Goal: Information Seeking & Learning: Learn about a topic

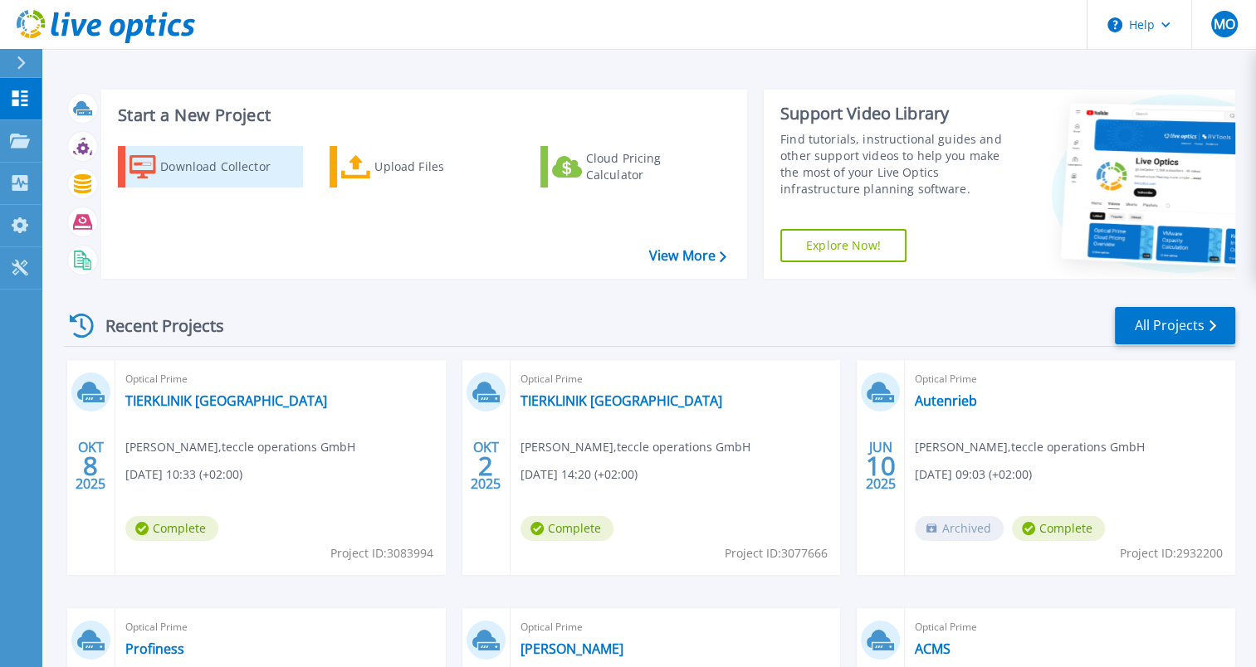
click at [193, 168] on div "Download Collector" at bounding box center [226, 166] width 133 height 33
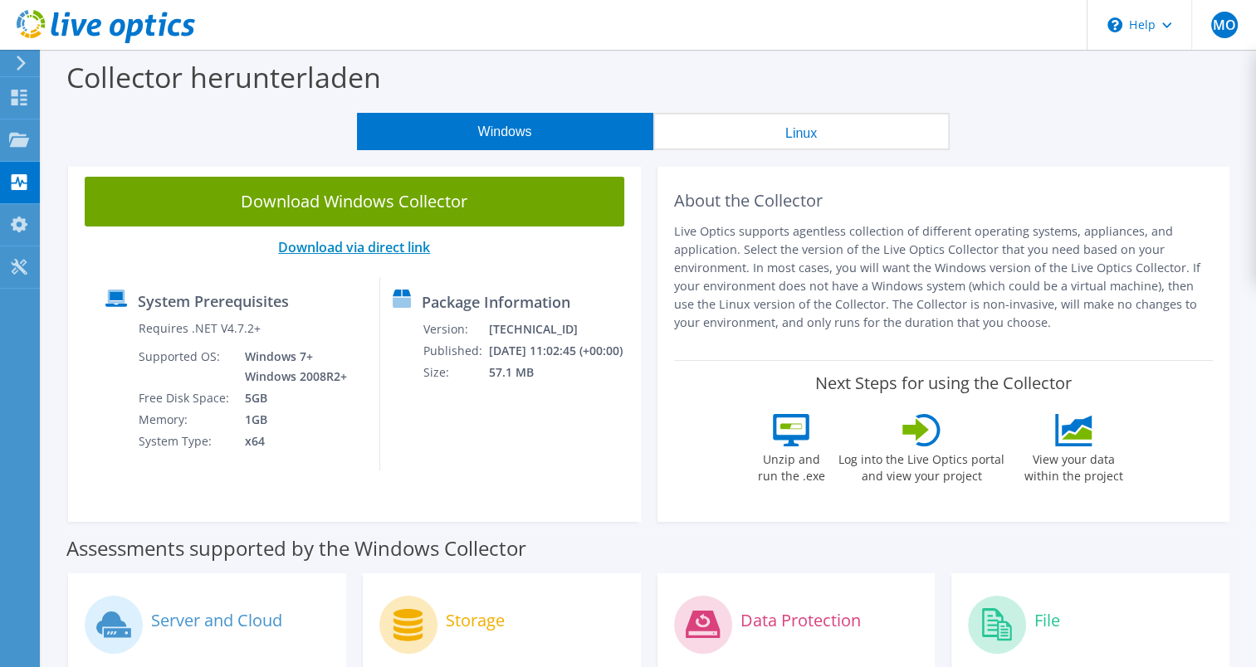
click at [372, 242] on link "Download via direct link" at bounding box center [354, 247] width 152 height 18
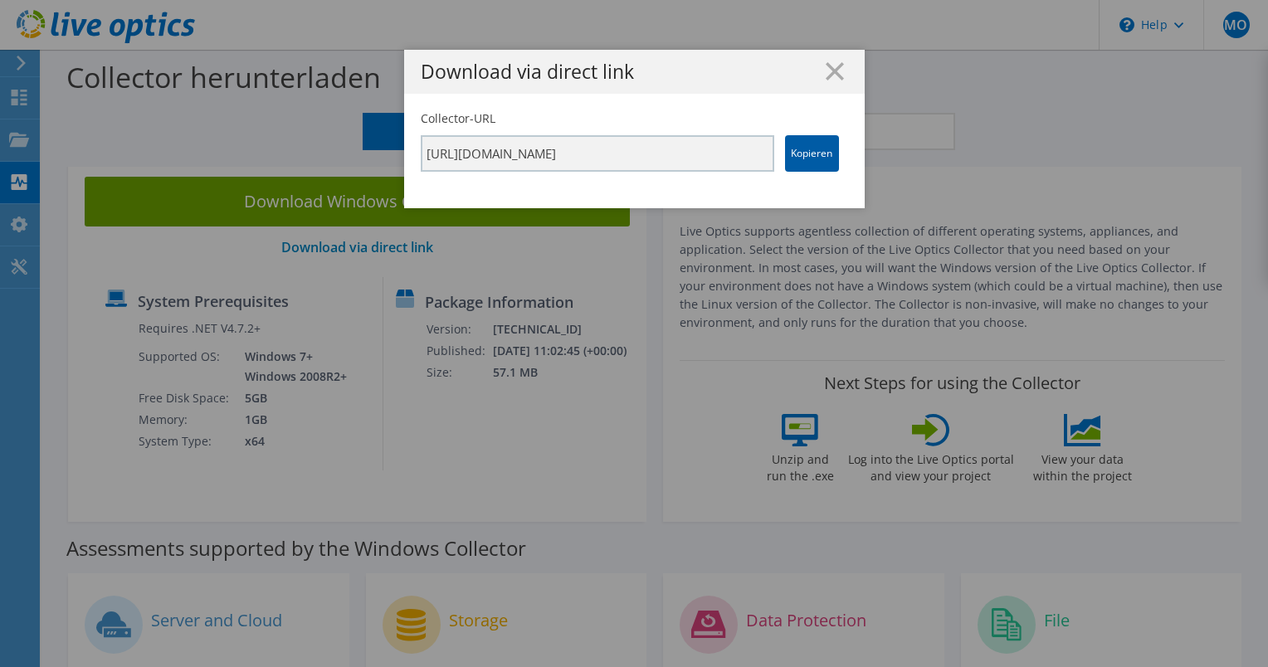
click at [800, 163] on link "Kopieren" at bounding box center [812, 153] width 54 height 37
drag, startPoint x: 800, startPoint y: 163, endPoint x: 780, endPoint y: 163, distance: 19.9
click at [785, 163] on link "Kopieren" at bounding box center [812, 153] width 54 height 37
drag, startPoint x: 780, startPoint y: 163, endPoint x: 789, endPoint y: 140, distance: 23.9
click at [789, 140] on link "Kopieren" at bounding box center [812, 153] width 54 height 37
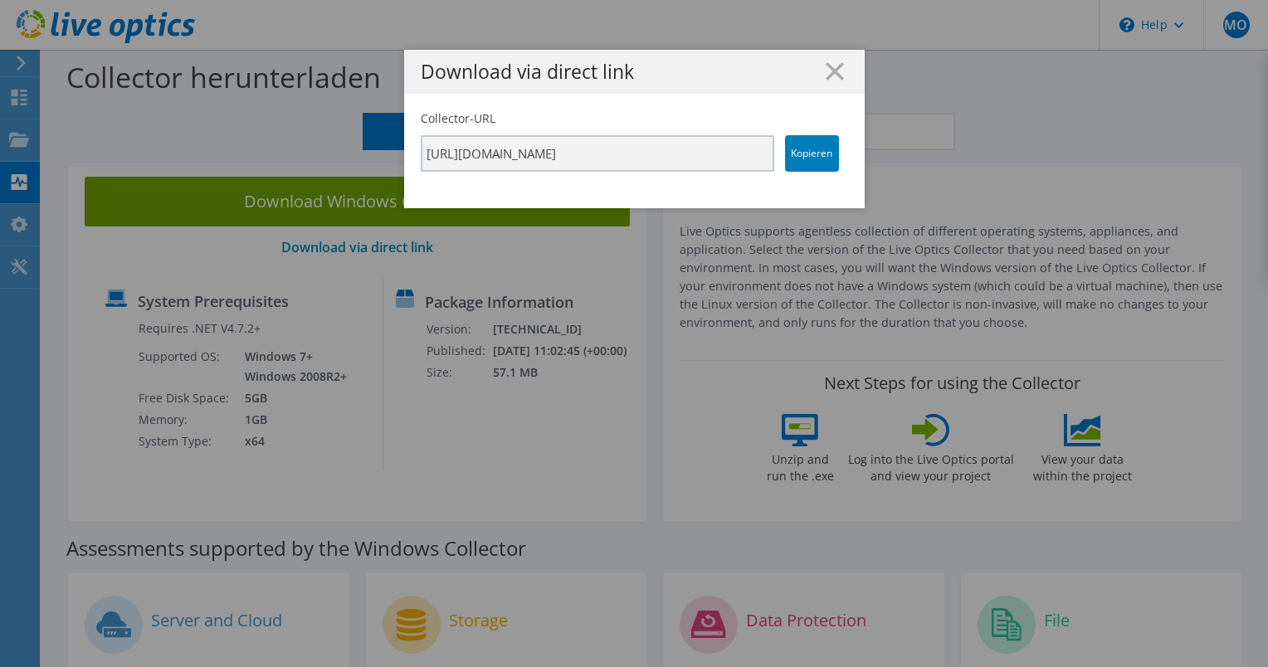
click at [813, 63] on h1 "Download via direct link" at bounding box center [634, 71] width 427 height 19
click at [808, 145] on link "Kopieren" at bounding box center [812, 153] width 54 height 37
drag, startPoint x: 808, startPoint y: 145, endPoint x: 769, endPoint y: 91, distance: 66.6
click at [769, 91] on div "Download via direct link" at bounding box center [634, 72] width 461 height 44
click at [835, 66] on icon at bounding box center [835, 71] width 18 height 18
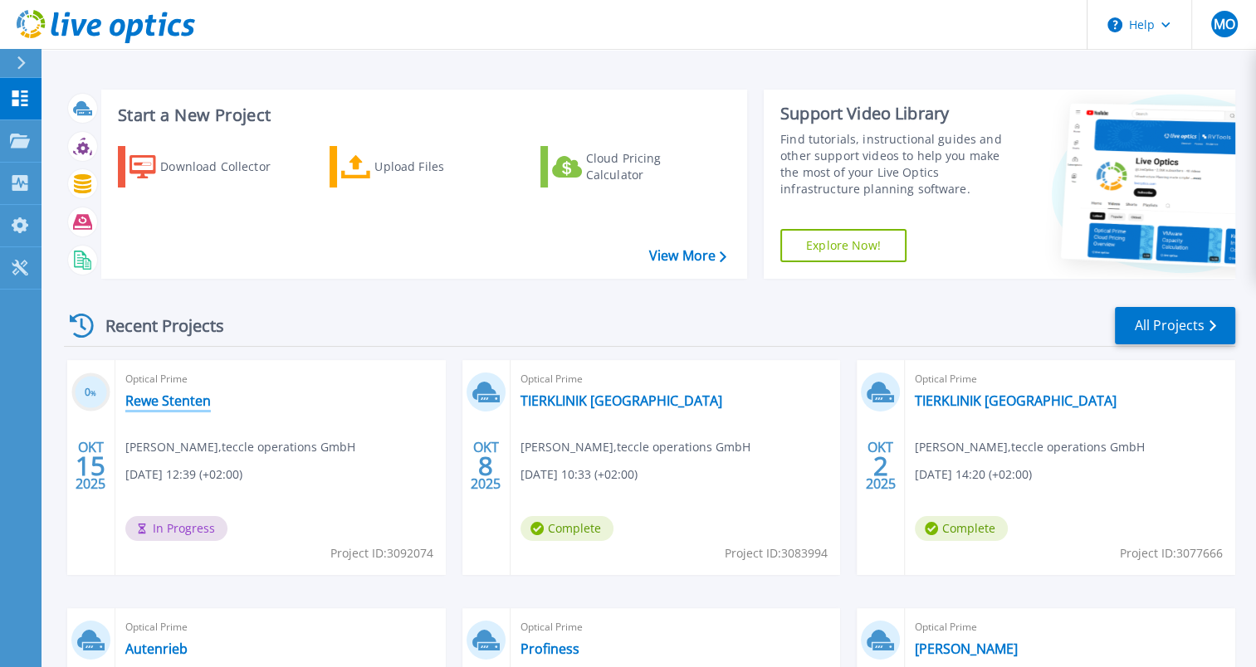
click at [175, 398] on link "Rewe Stenten" at bounding box center [167, 401] width 85 height 17
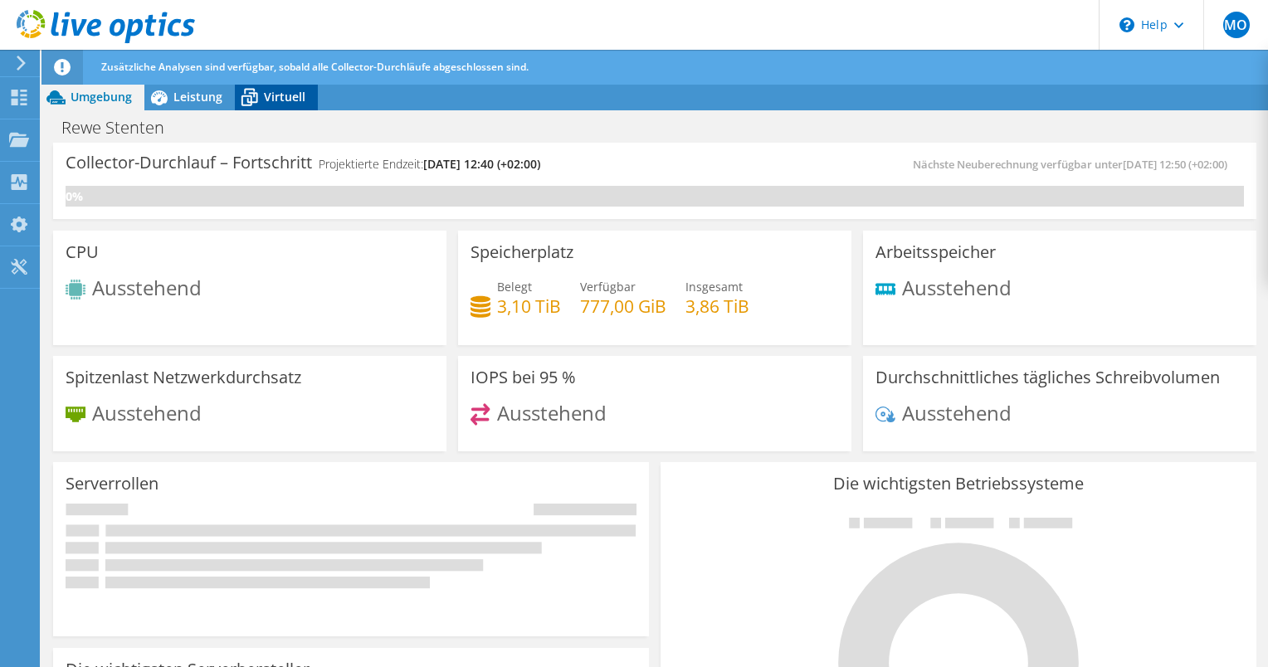
click at [264, 106] on div "Virtuell" at bounding box center [276, 97] width 83 height 27
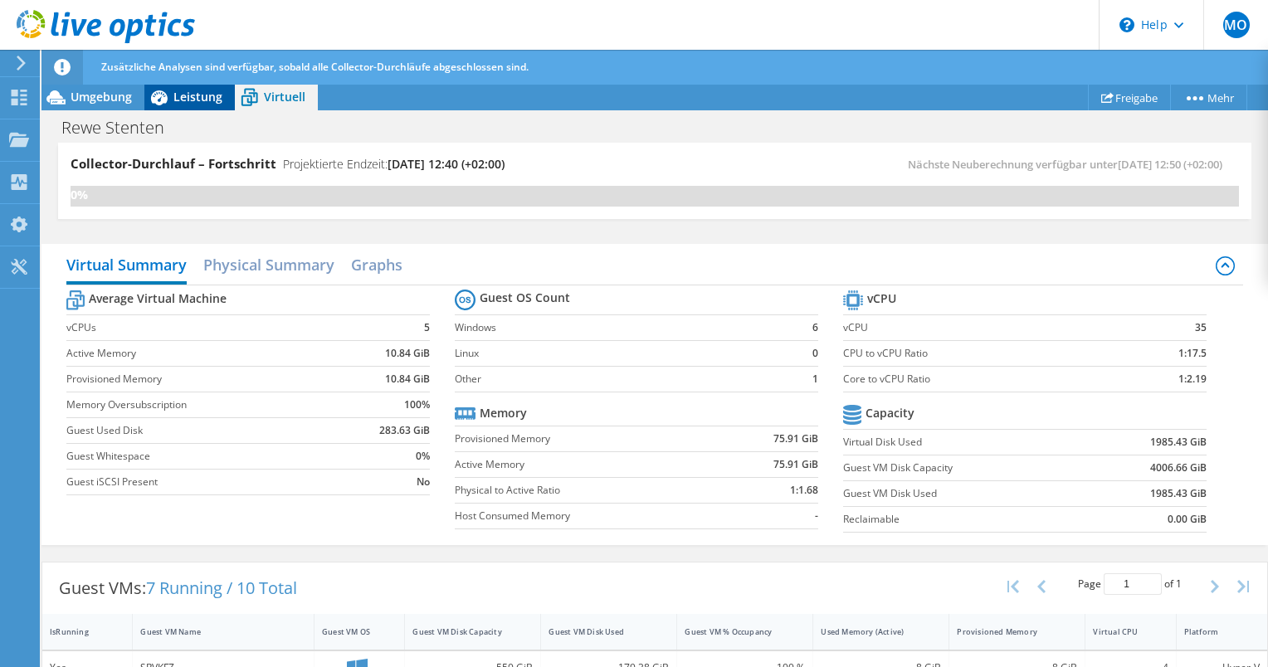
click at [196, 94] on span "Leistung" at bounding box center [197, 97] width 49 height 16
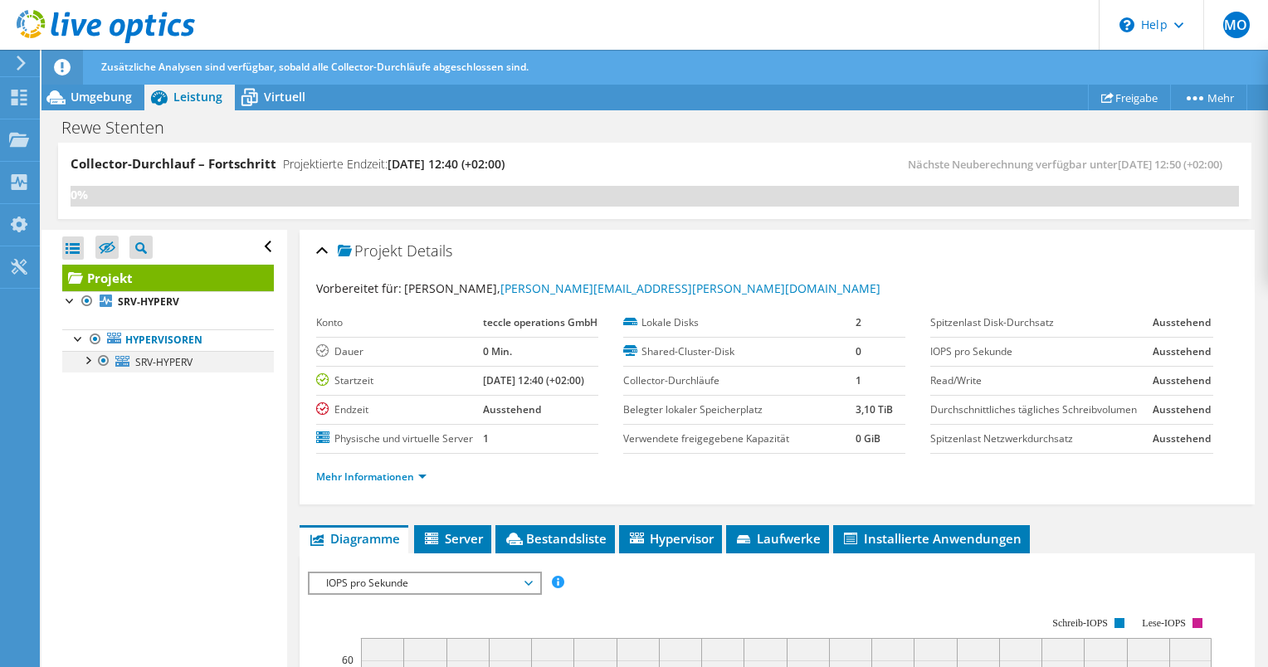
click at [90, 359] on div at bounding box center [87, 359] width 17 height 17
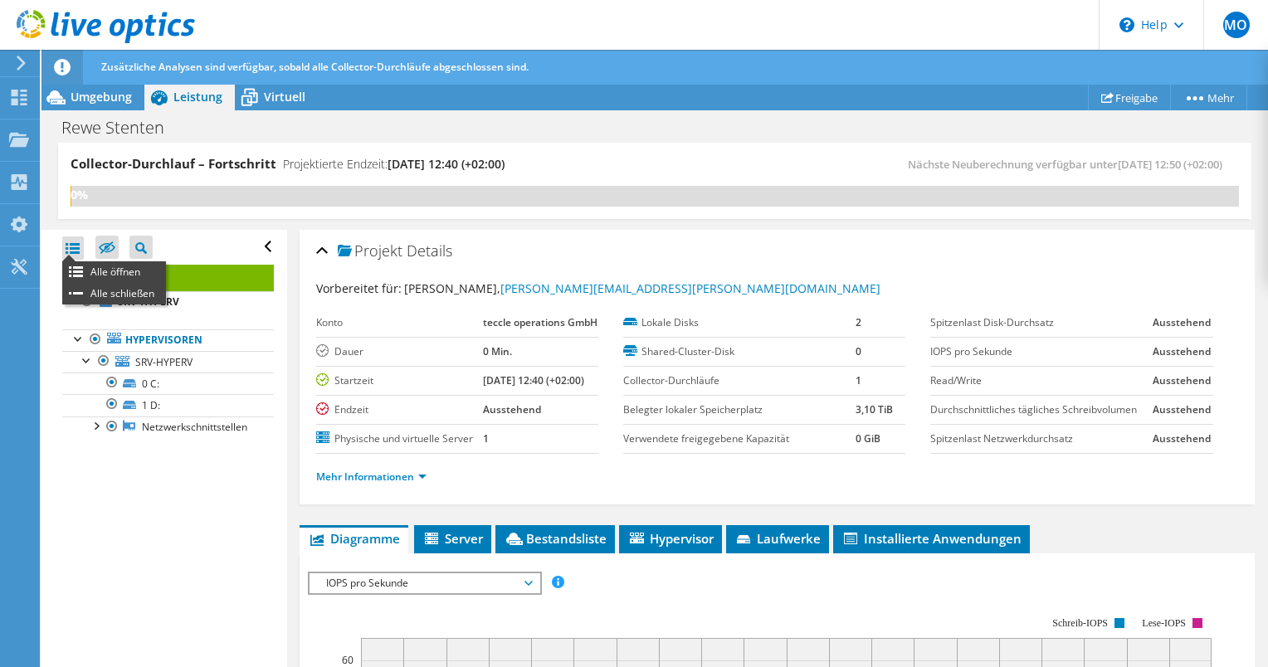
click at [70, 244] on div at bounding box center [73, 248] width 22 height 23
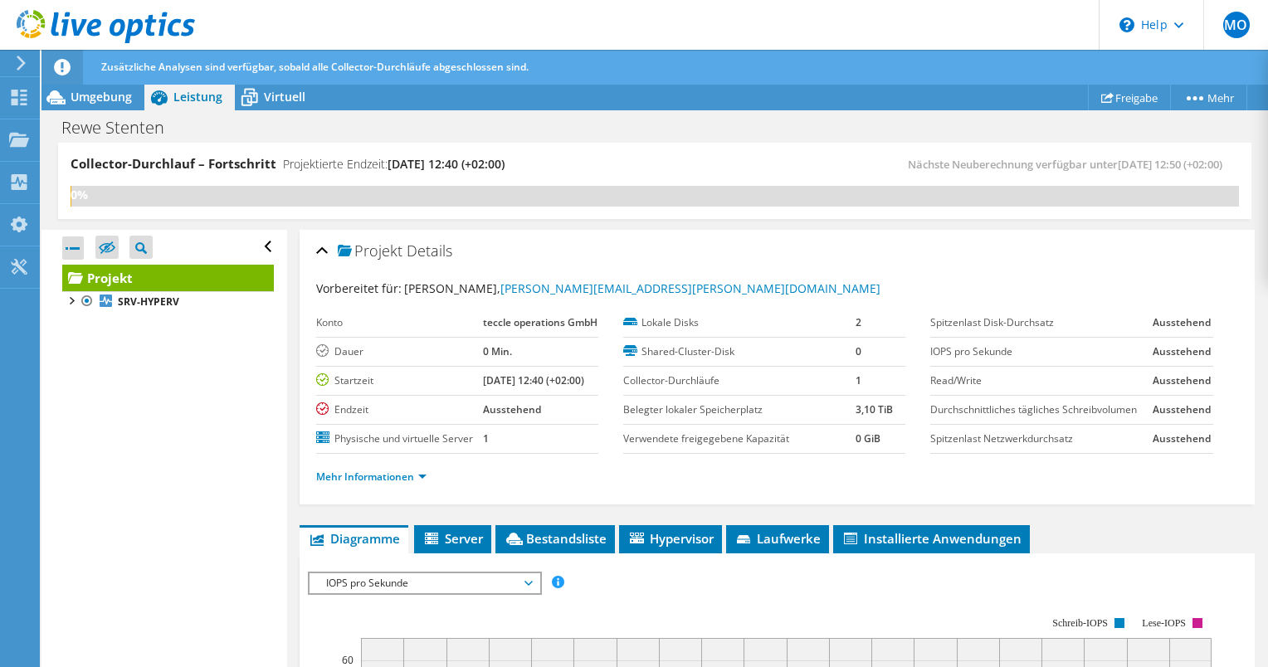
click at [70, 244] on div at bounding box center [73, 248] width 22 height 23
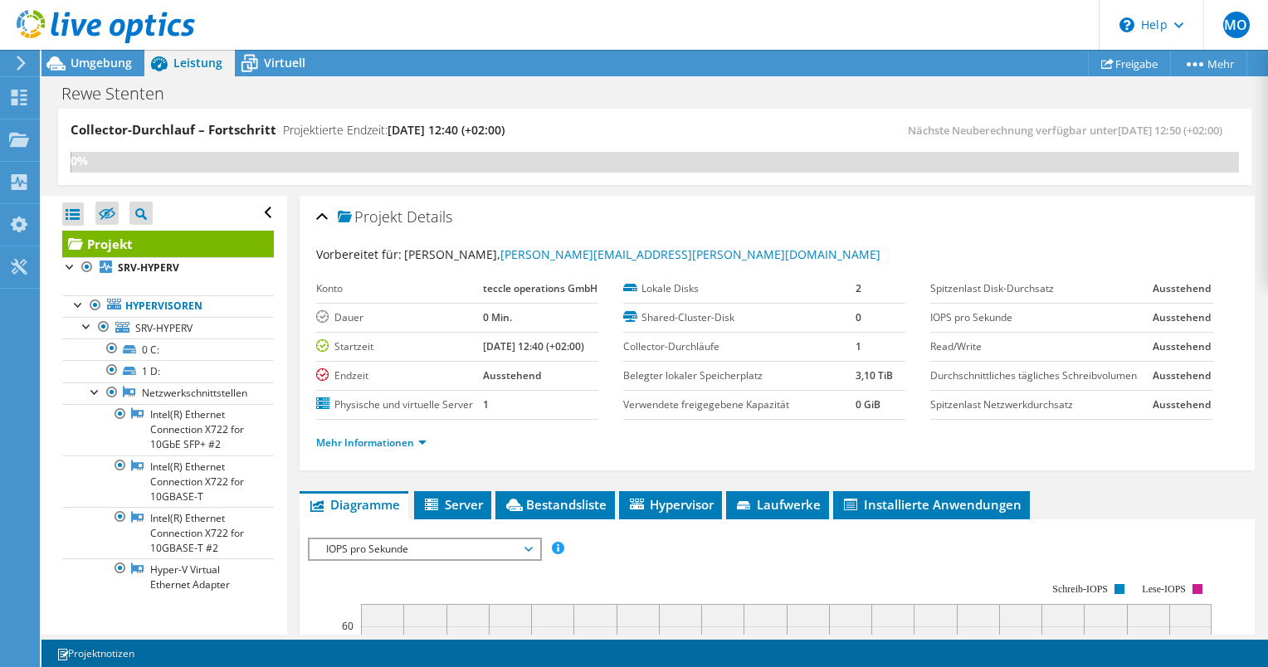
click at [70, 244] on icon at bounding box center [75, 244] width 15 height 15
click at [73, 261] on div at bounding box center [70, 265] width 17 height 17
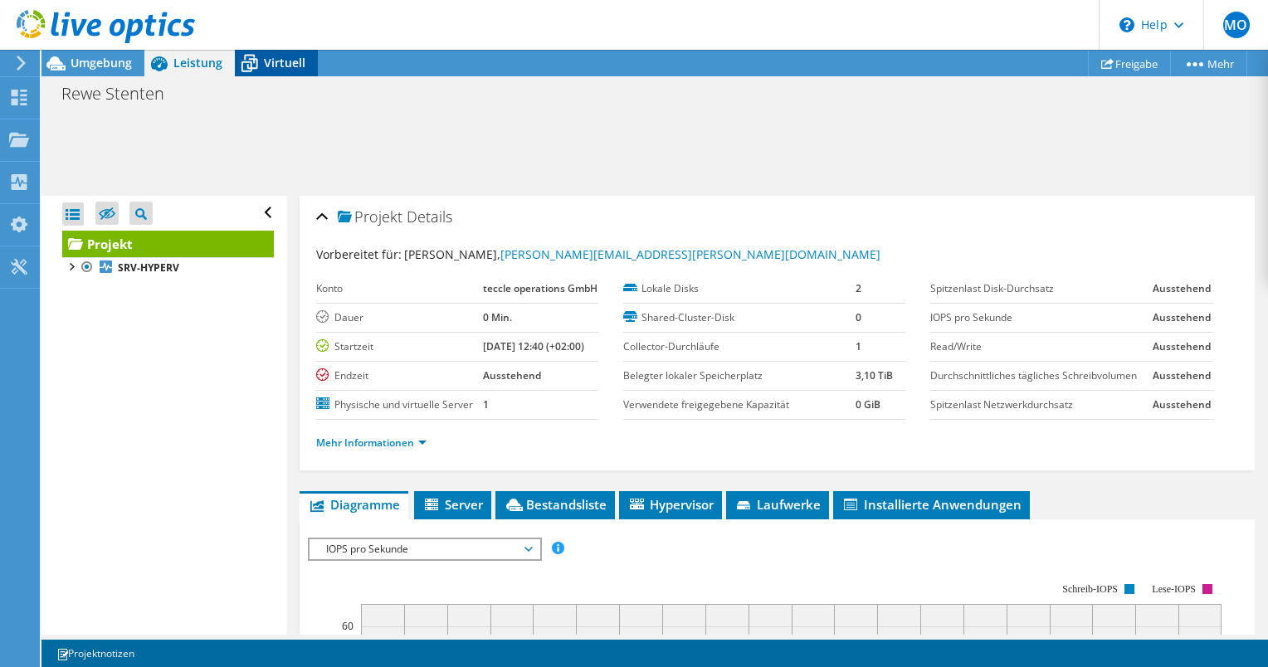
click at [289, 55] on span "Virtuell" at bounding box center [285, 63] width 42 height 16
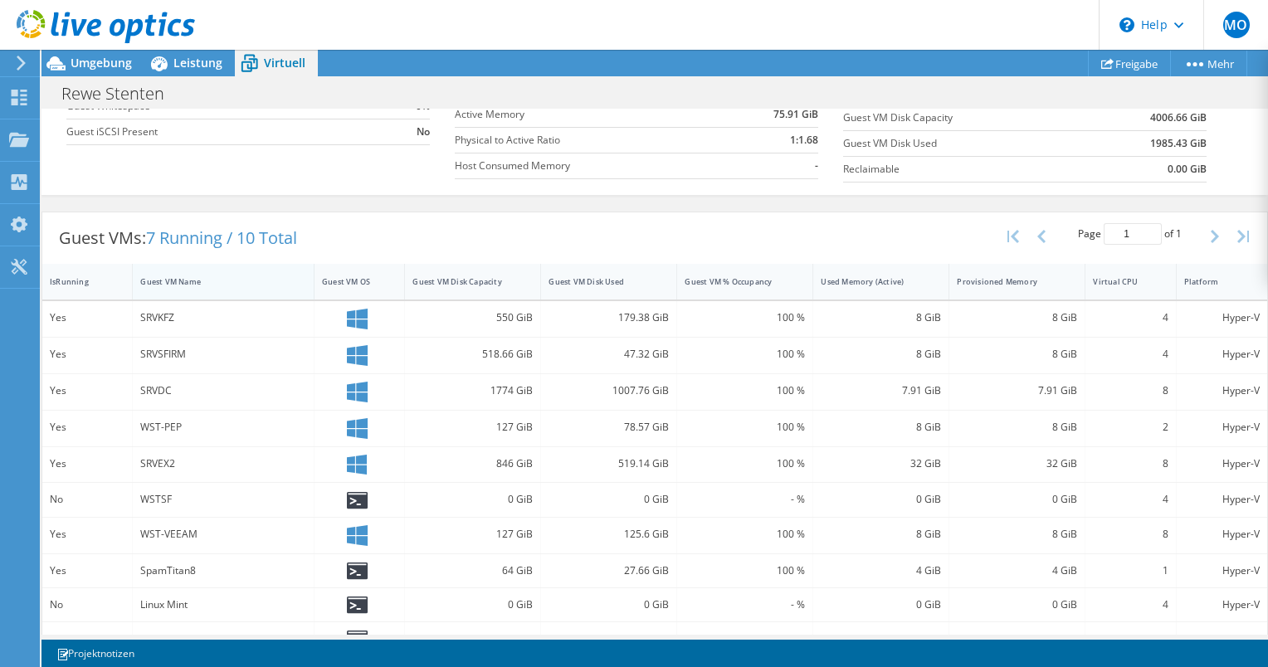
scroll to position [249, 0]
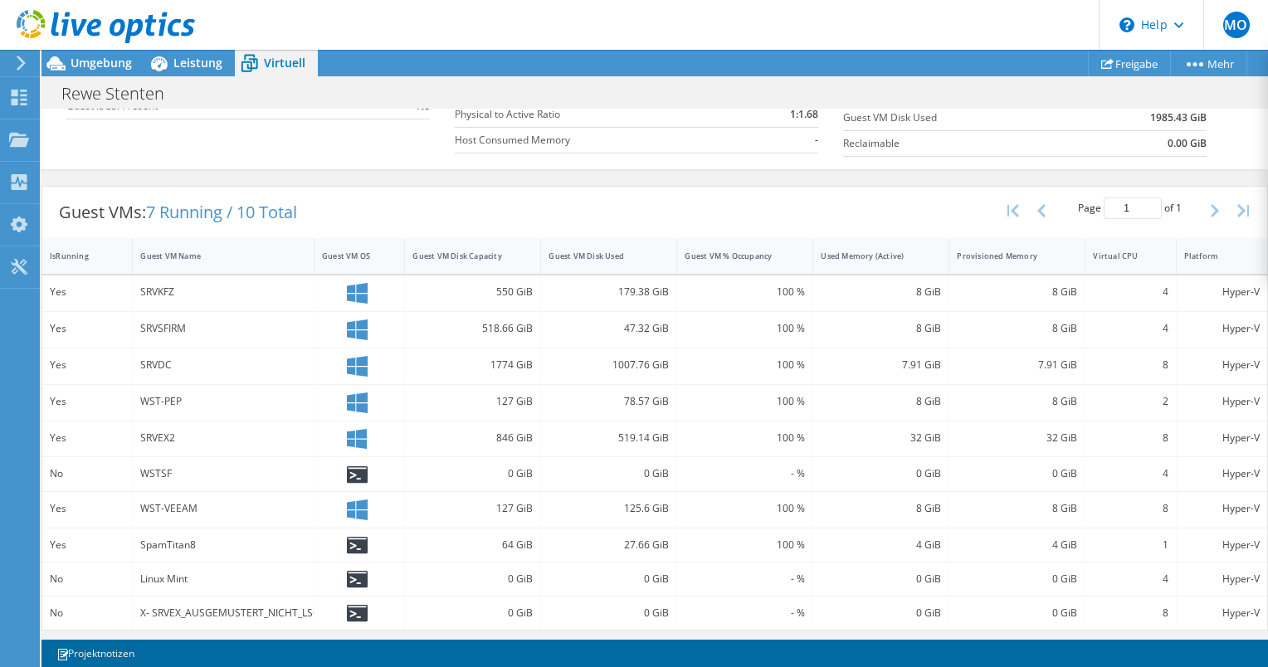
click at [152, 332] on div "SRVSFIRM" at bounding box center [223, 329] width 166 height 18
click at [155, 320] on div "SRVSFIRM" at bounding box center [223, 329] width 166 height 18
click at [497, 305] on div "550 GiB" at bounding box center [473, 294] width 136 height 36
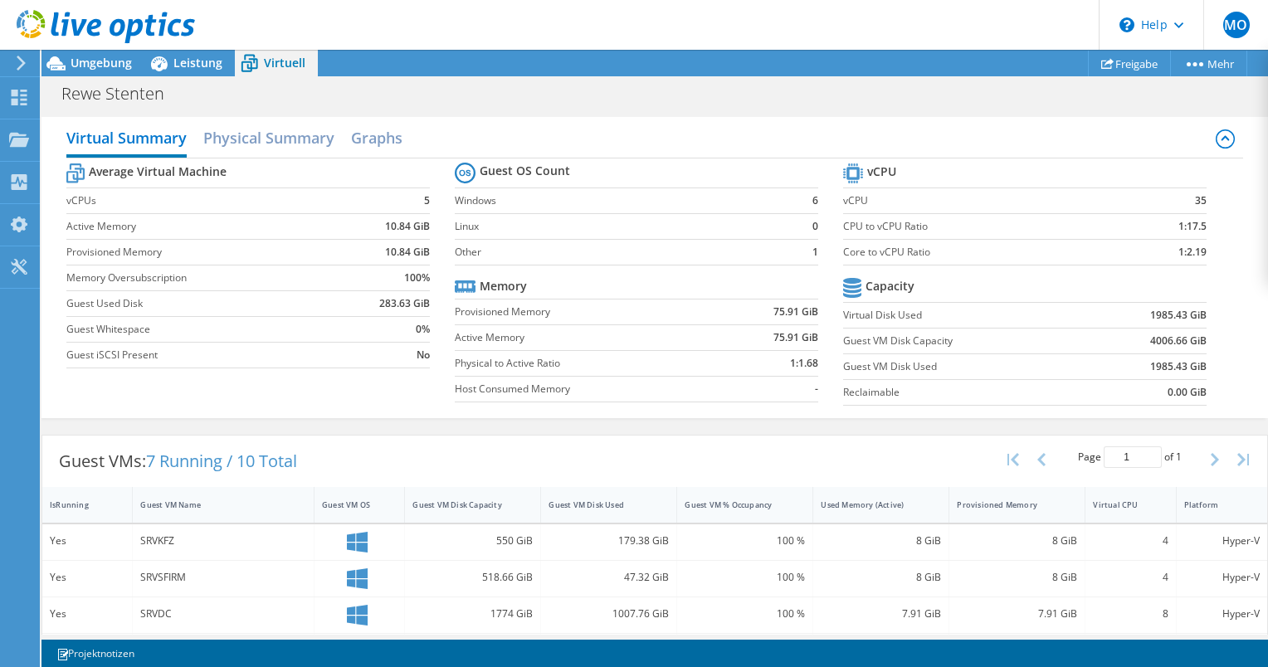
scroll to position [166, 0]
click at [271, 134] on h2 "Physical Summary" at bounding box center [268, 139] width 131 height 37
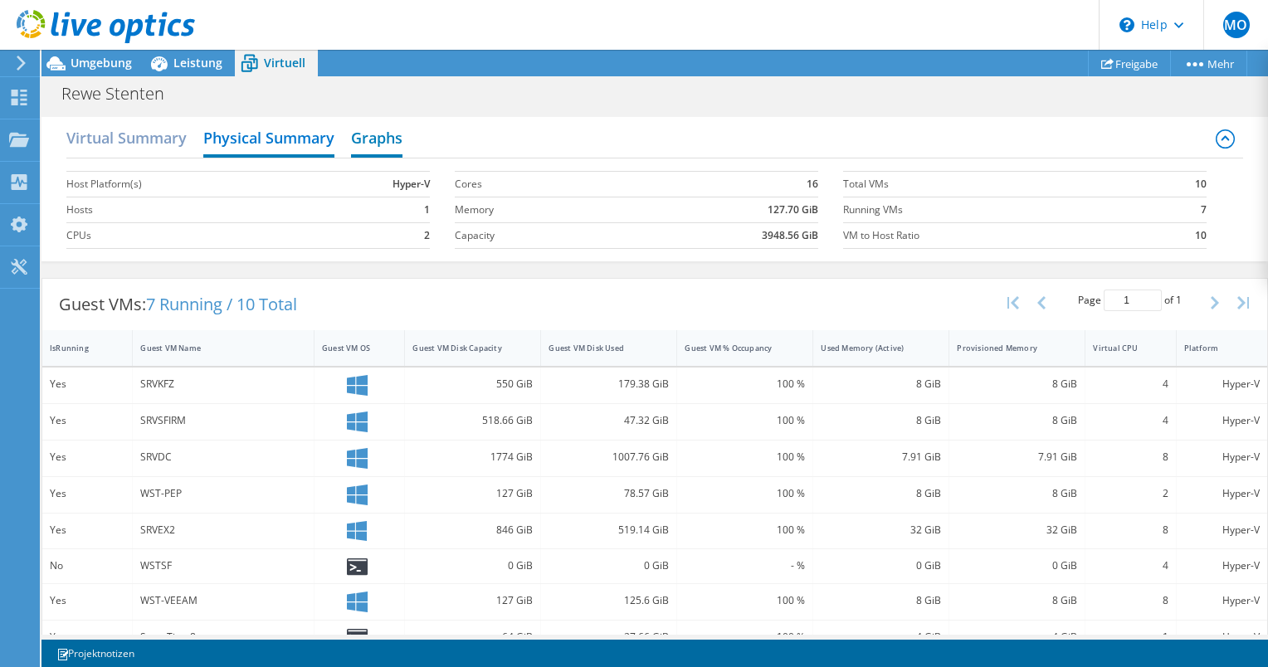
click at [378, 135] on h2 "Graphs" at bounding box center [376, 139] width 51 height 37
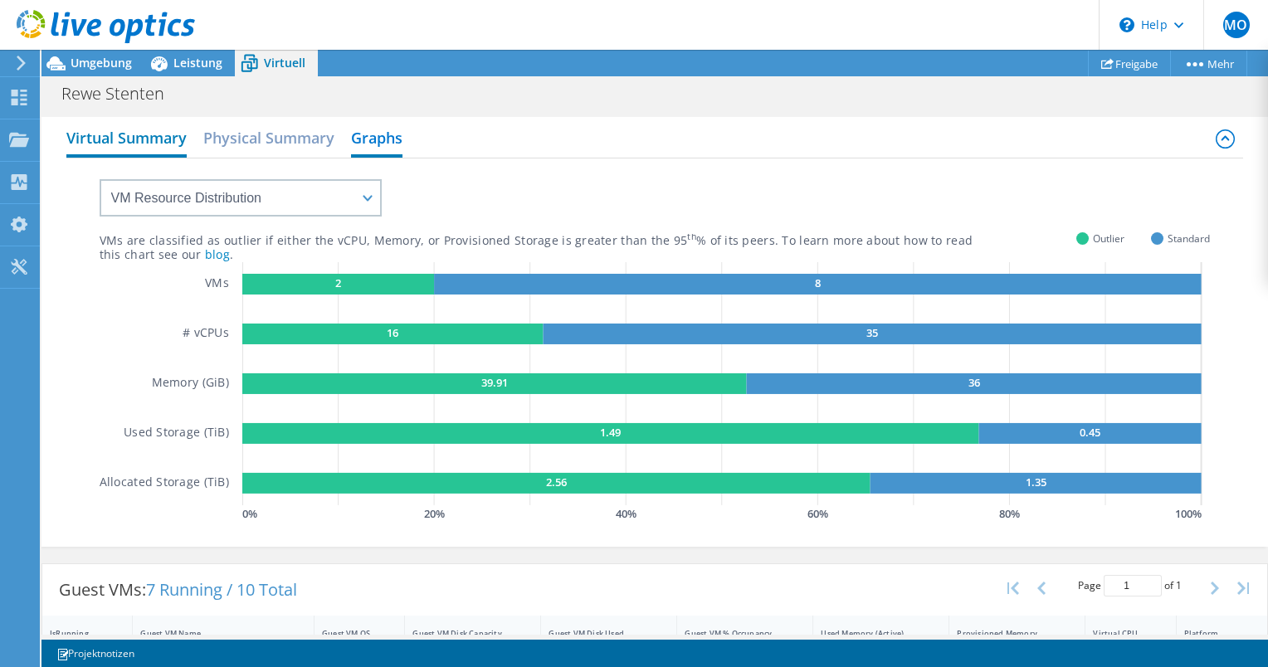
click at [145, 129] on h2 "Virtual Summary" at bounding box center [126, 139] width 120 height 37
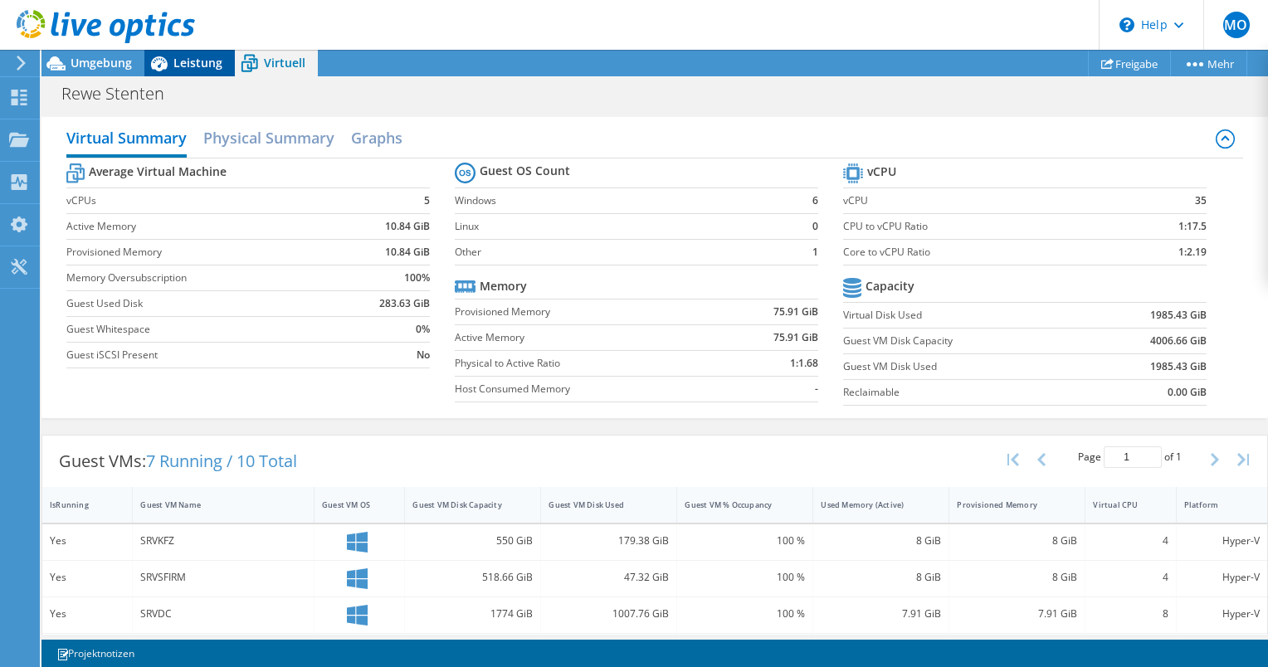
click at [147, 70] on icon at bounding box center [158, 63] width 29 height 29
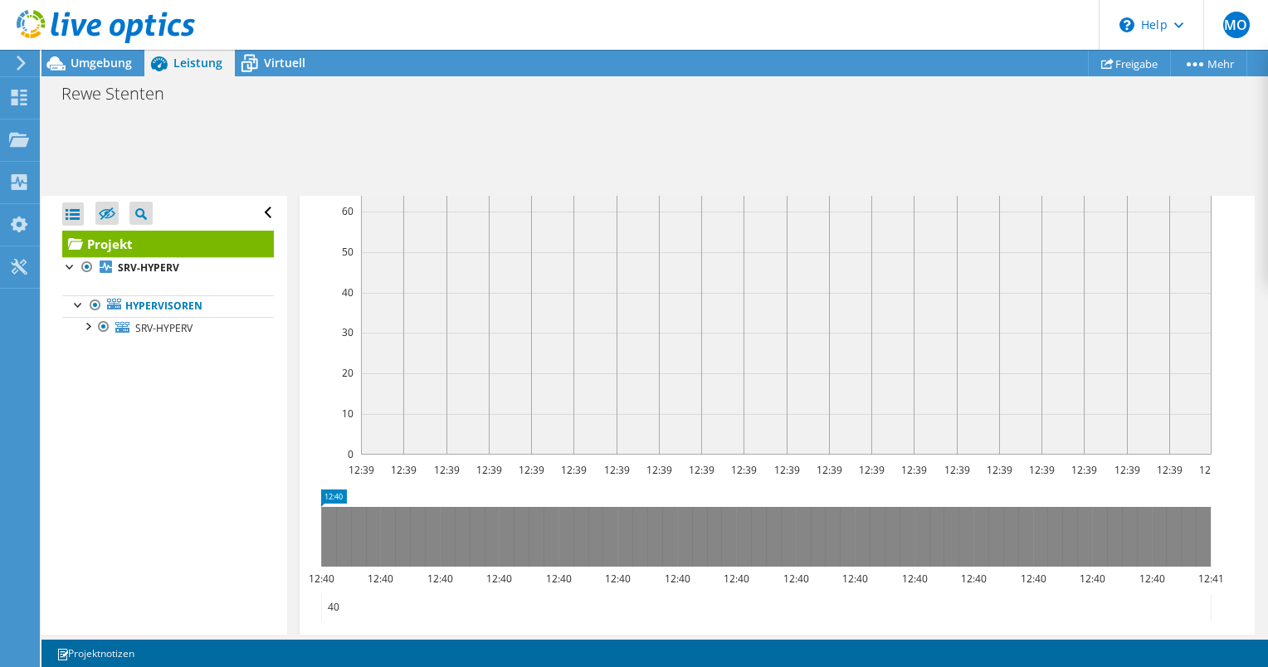
scroll to position [627, 0]
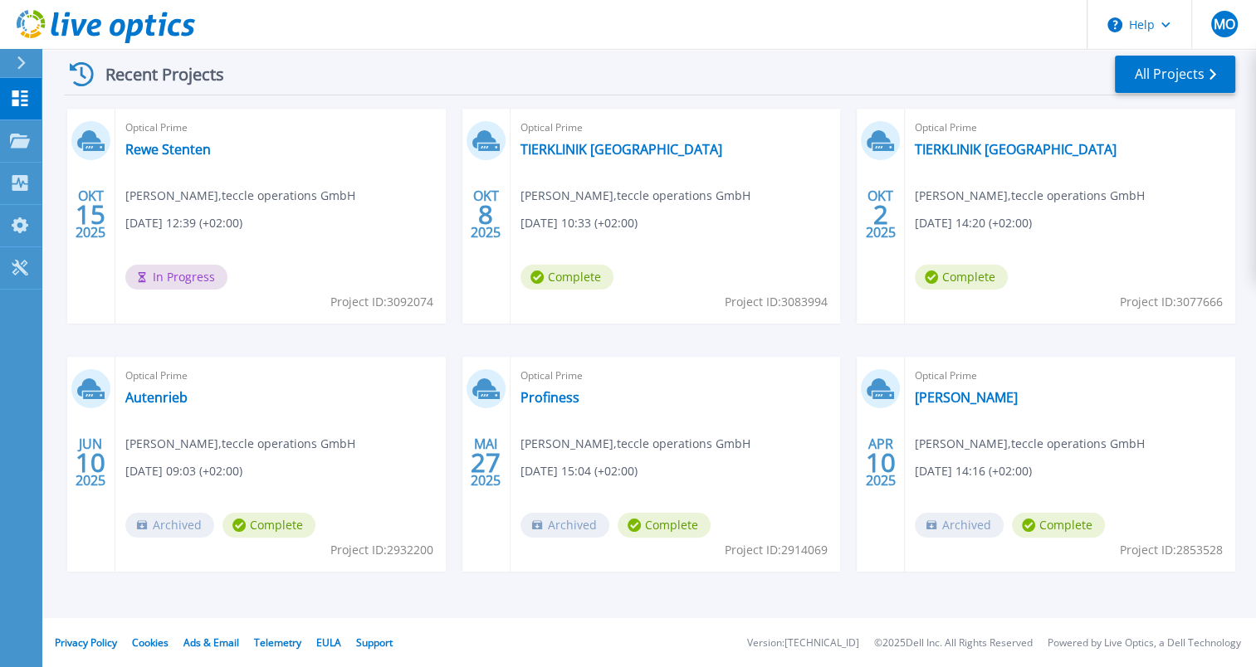
scroll to position [252, 0]
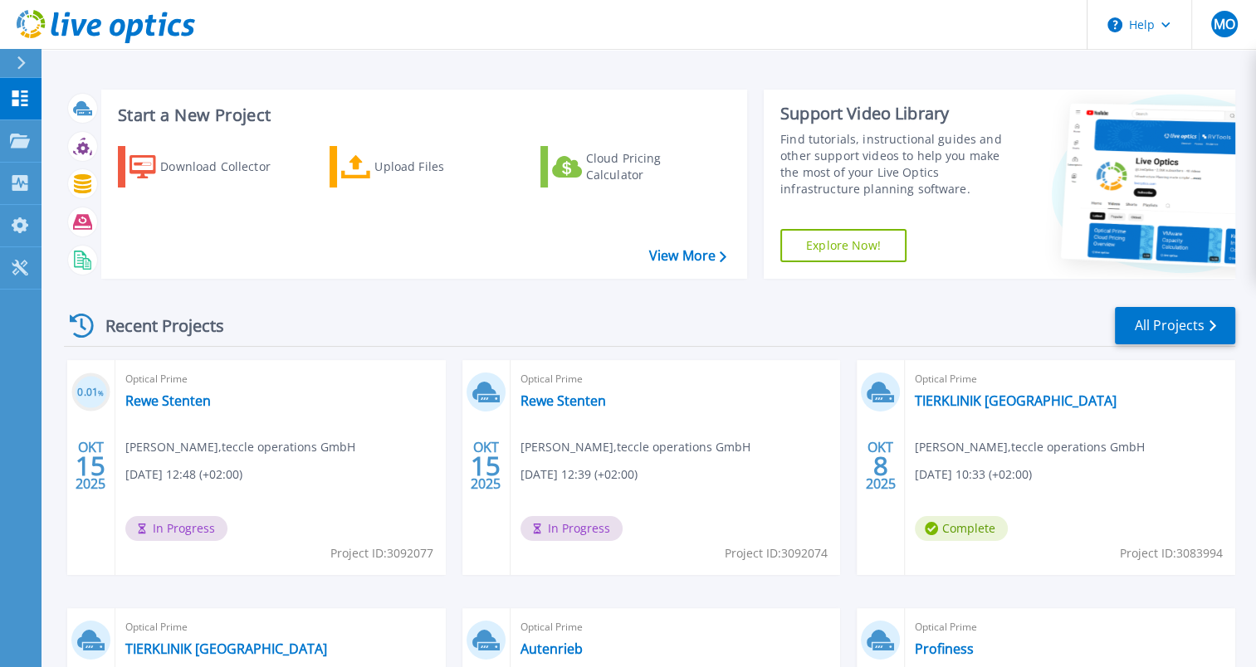
click at [154, 382] on span "Optical Prime" at bounding box center [280, 379] width 310 height 18
click at [160, 393] on link "Rewe Stenten" at bounding box center [167, 401] width 85 height 17
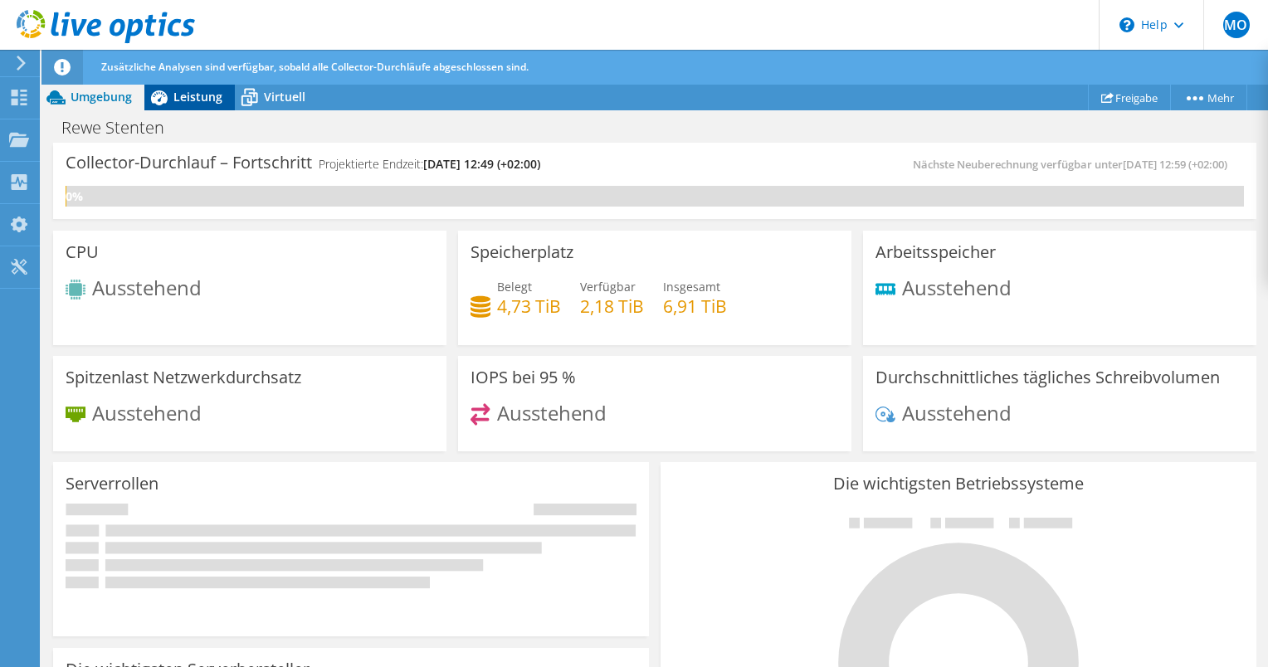
click at [204, 87] on div "Leistung" at bounding box center [189, 97] width 90 height 27
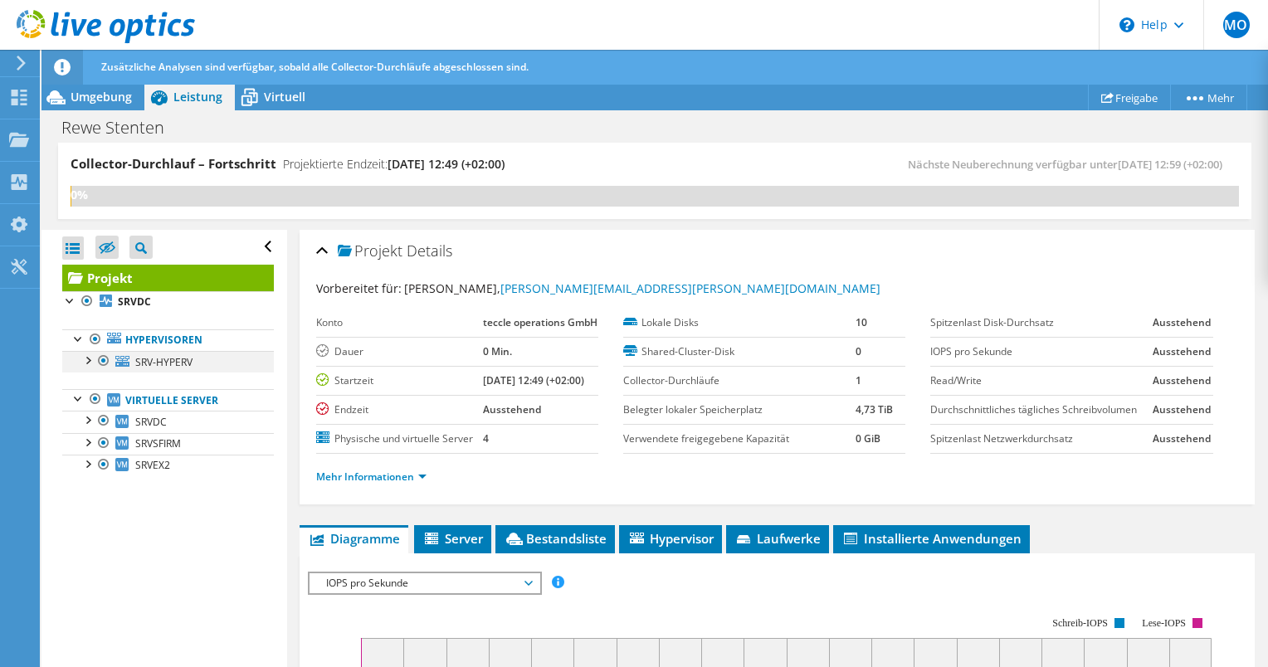
click at [90, 360] on div at bounding box center [87, 359] width 17 height 17
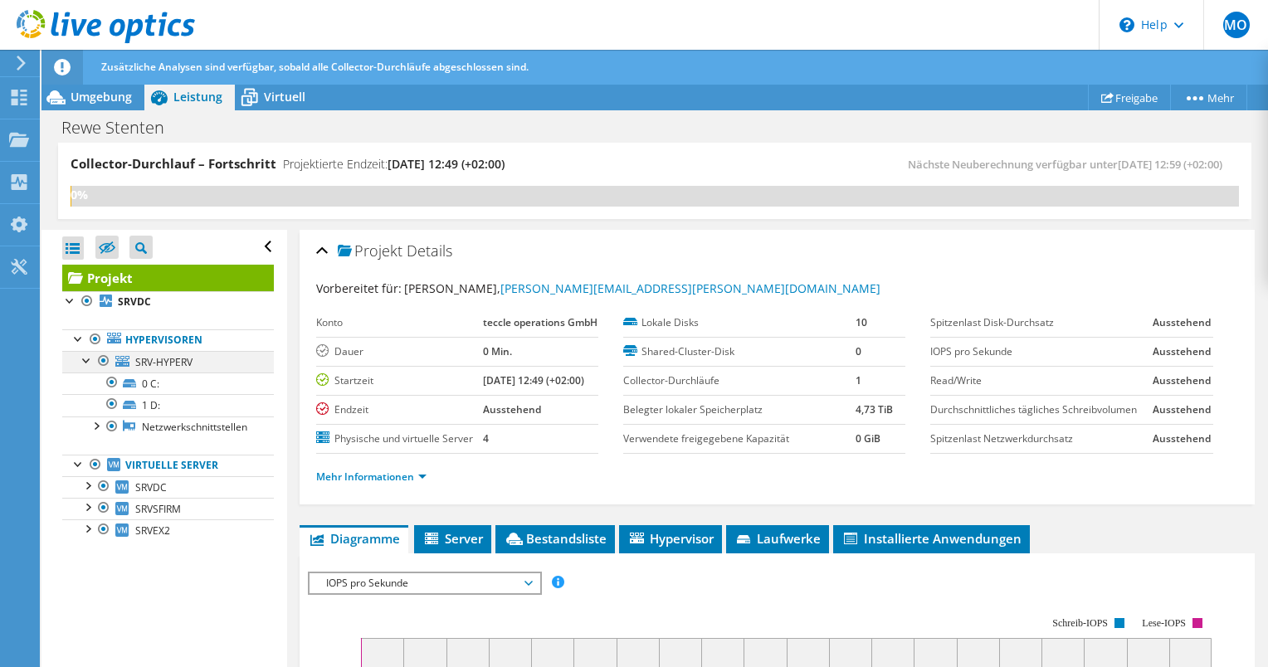
click at [88, 365] on div at bounding box center [87, 359] width 17 height 17
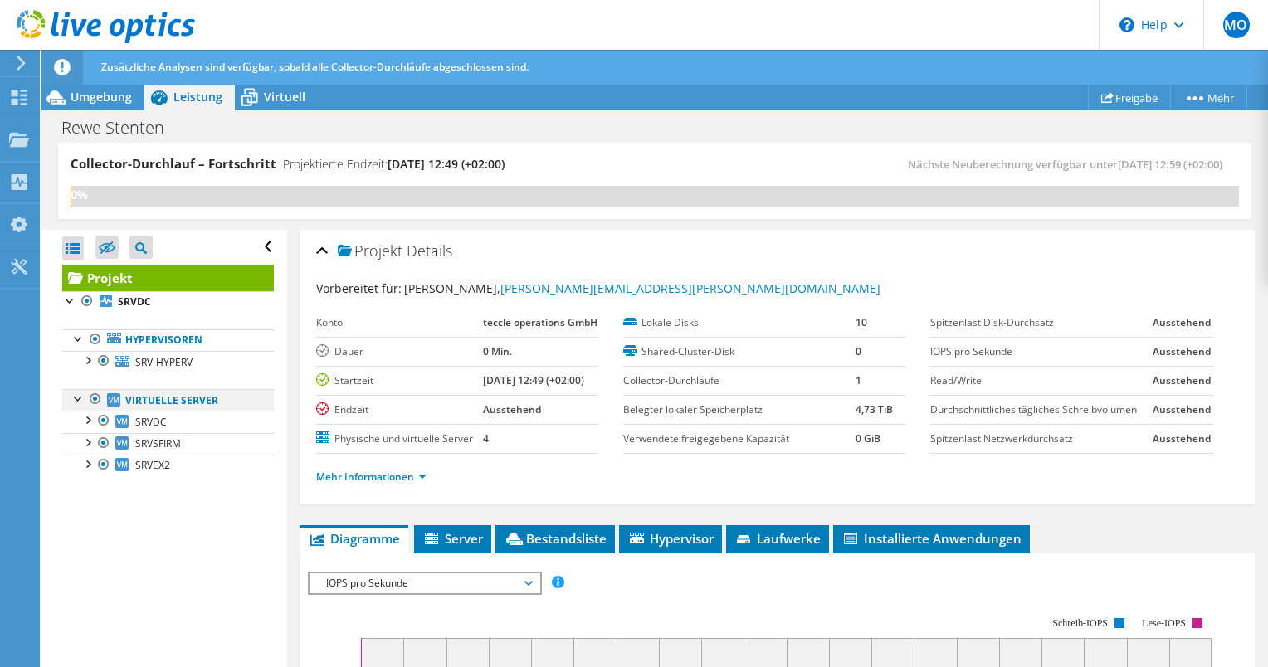
click at [85, 395] on div at bounding box center [79, 397] width 17 height 17
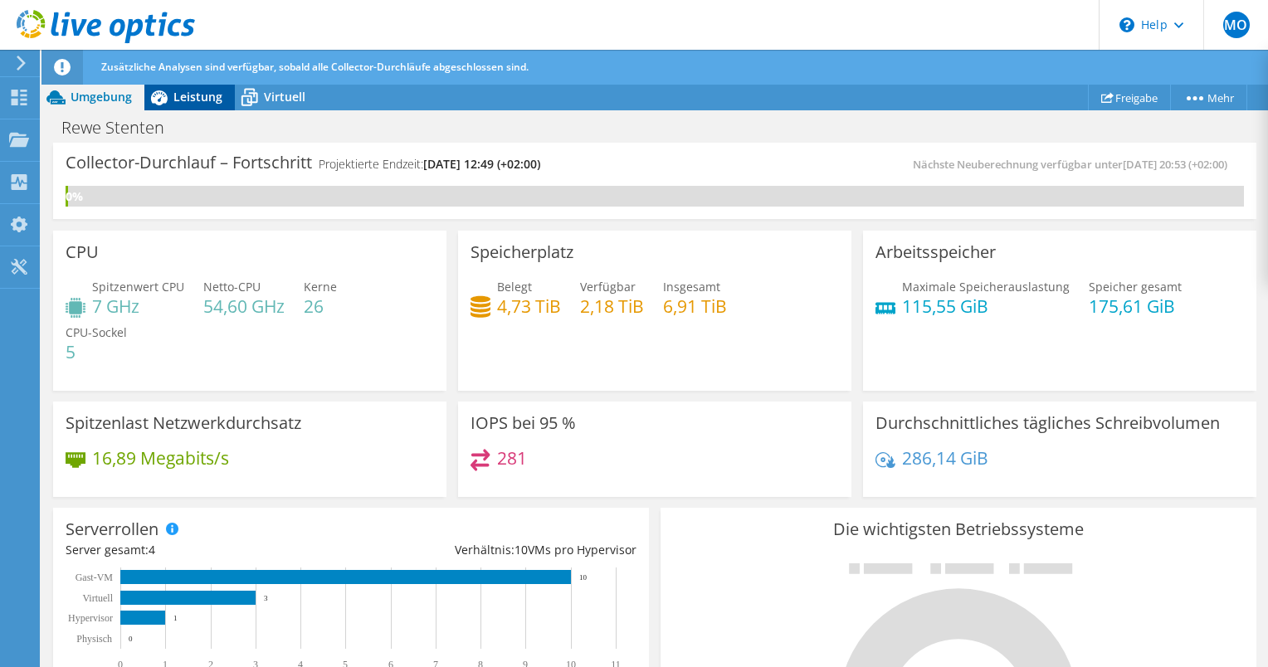
click at [178, 100] on span "Leistung" at bounding box center [197, 97] width 49 height 16
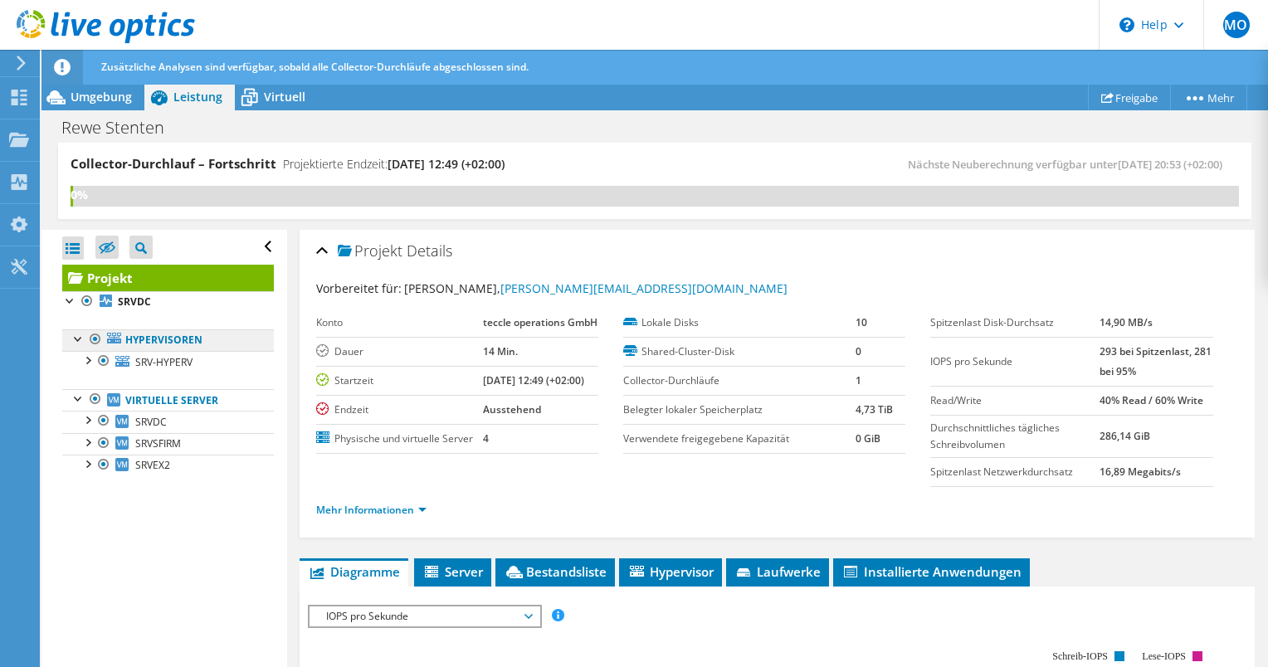
click at [165, 345] on link "Hypervisoren" at bounding box center [168, 341] width 212 height 22
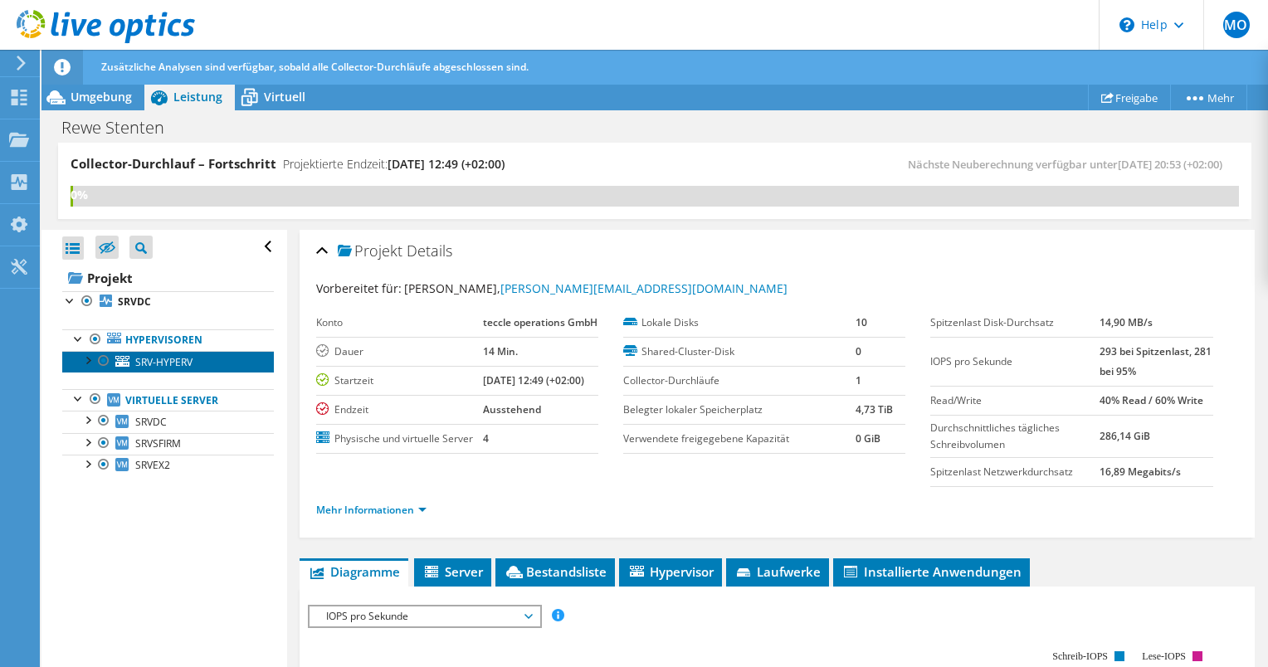
click at [157, 359] on span "SRV-HYPERV" at bounding box center [163, 362] width 57 height 14
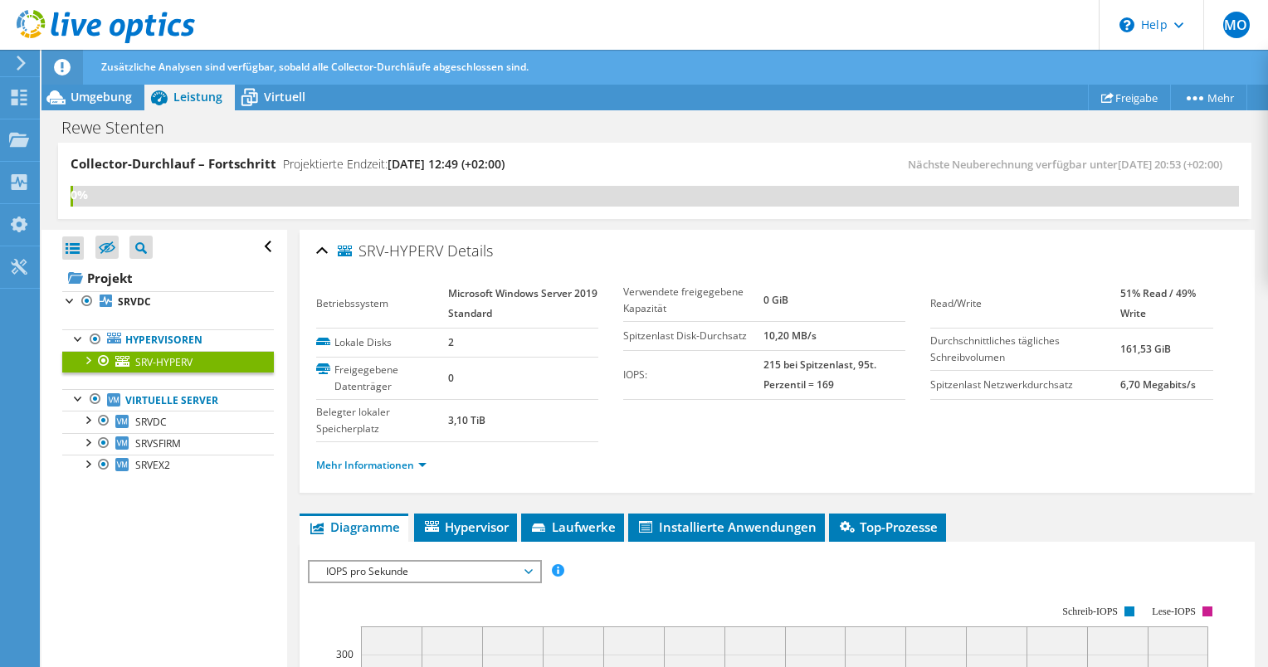
scroll to position [222, 0]
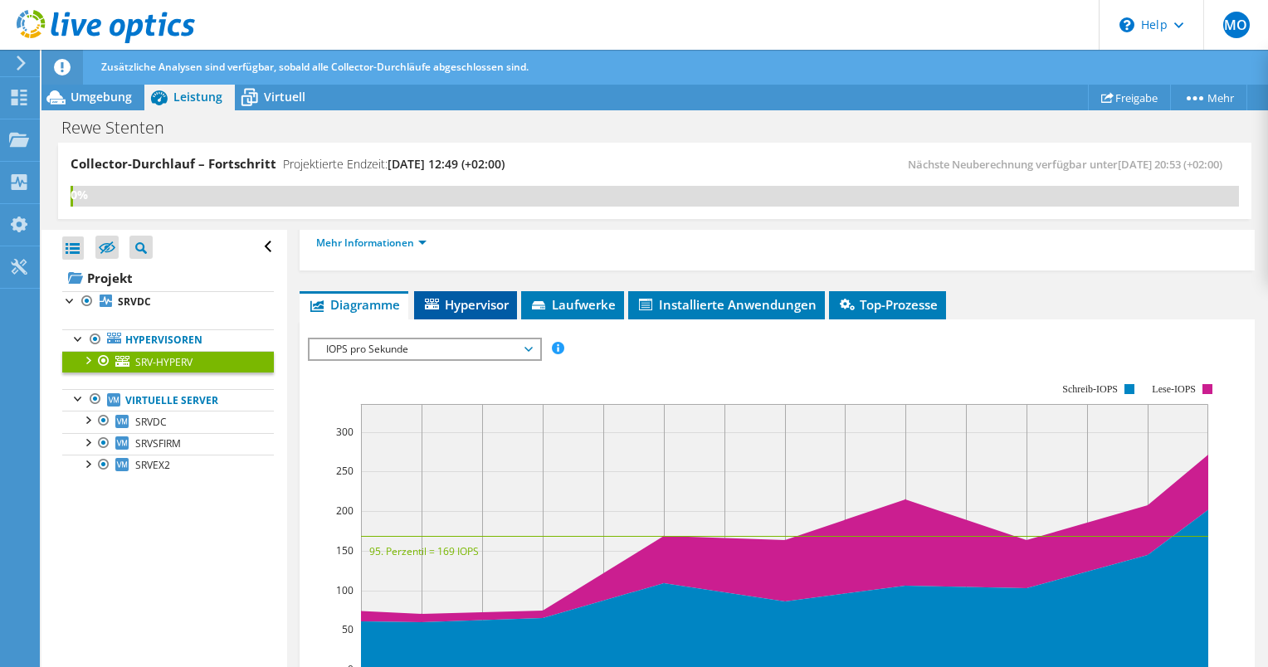
click at [454, 315] on li "Hypervisor" at bounding box center [465, 305] width 103 height 28
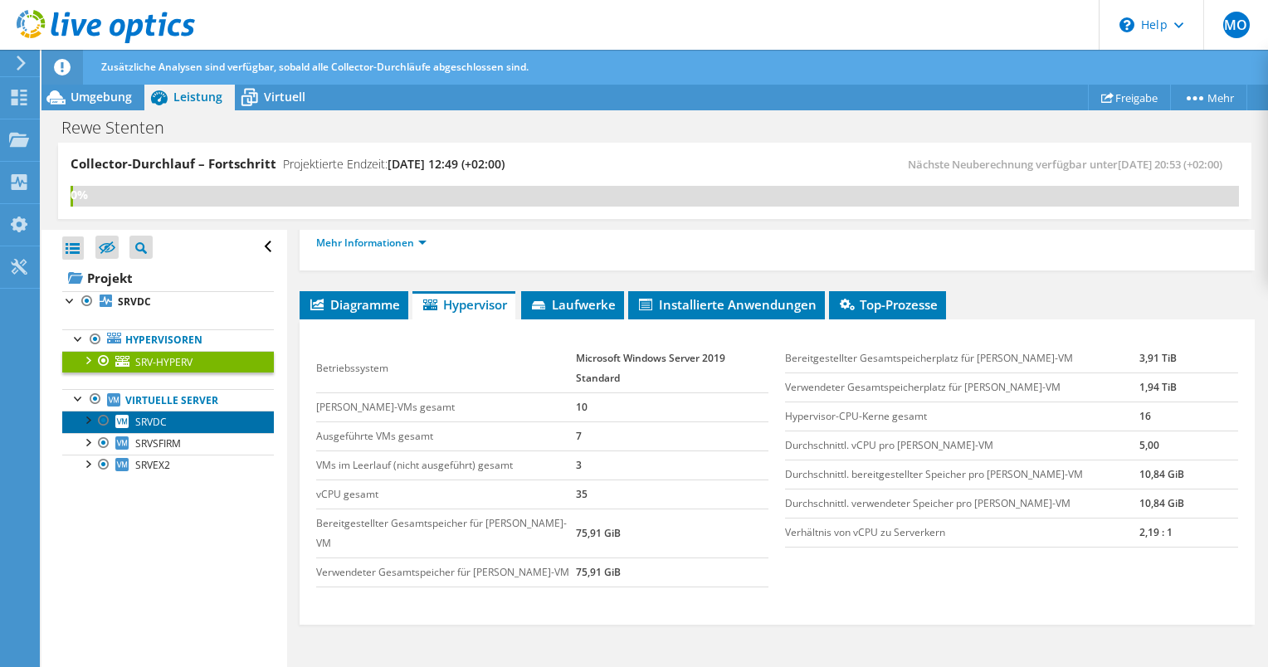
click at [148, 427] on span "SRVDC" at bounding box center [151, 422] width 32 height 14
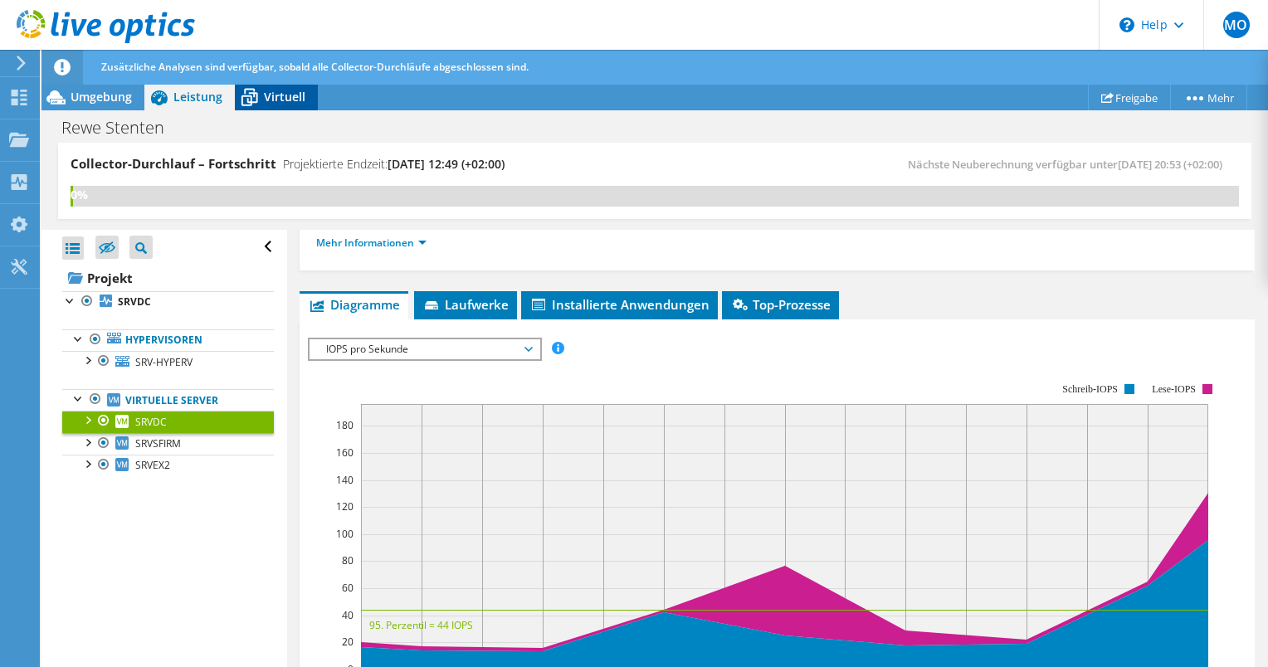
click at [270, 93] on span "Virtuell" at bounding box center [285, 97] width 42 height 16
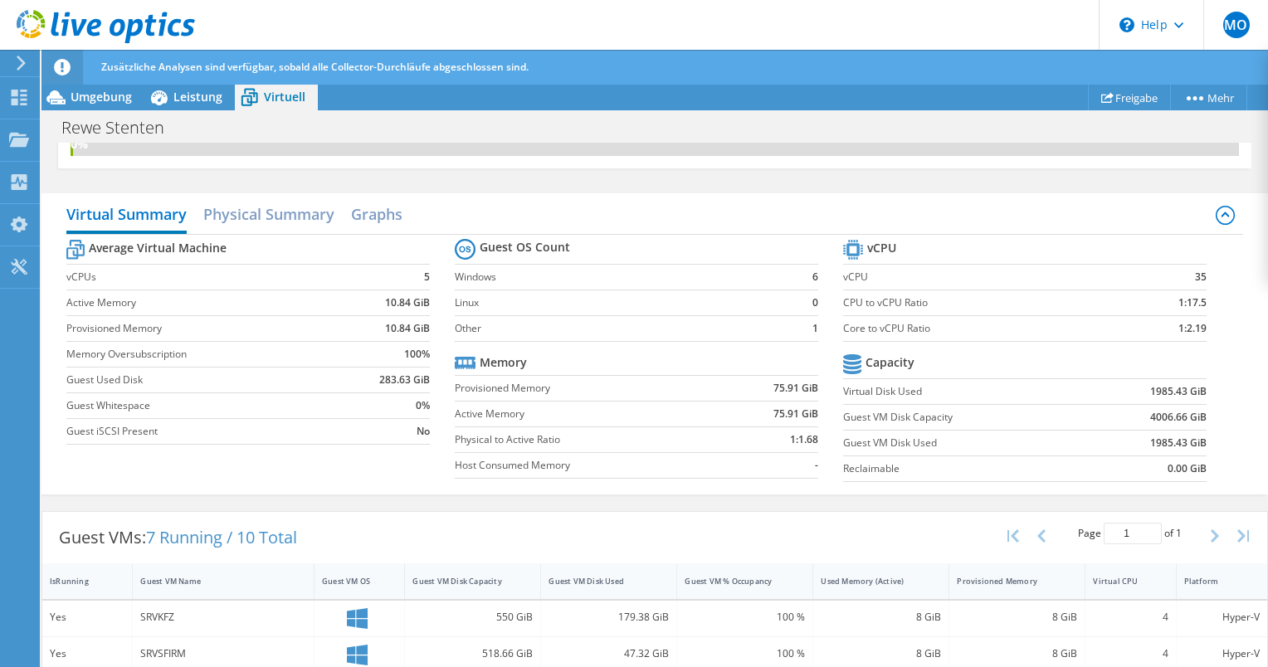
scroll to position [0, 0]
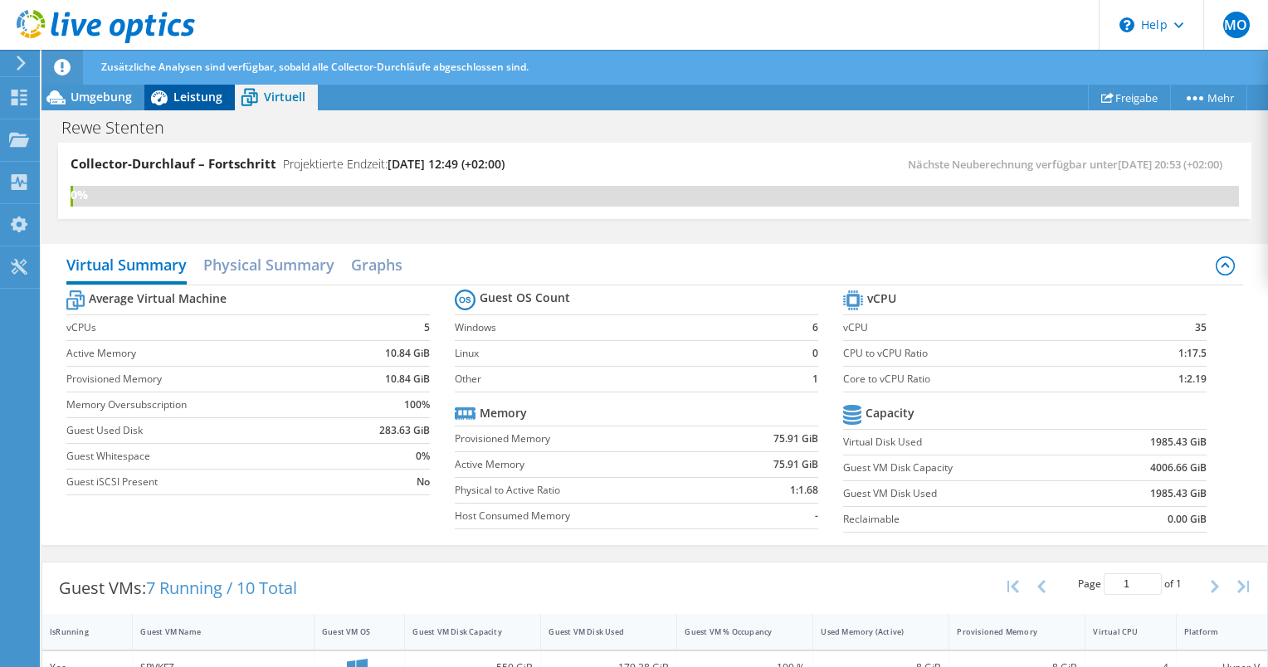
click at [189, 85] on div "Leistung" at bounding box center [189, 97] width 90 height 27
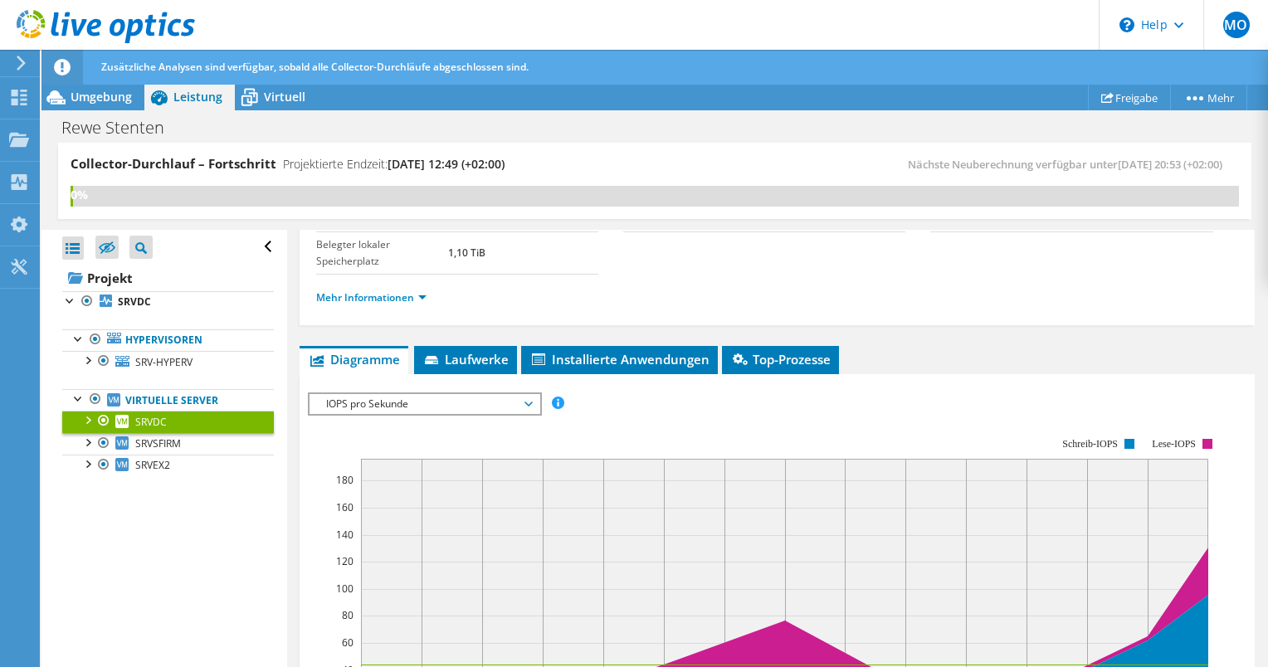
scroll to position [166, 0]
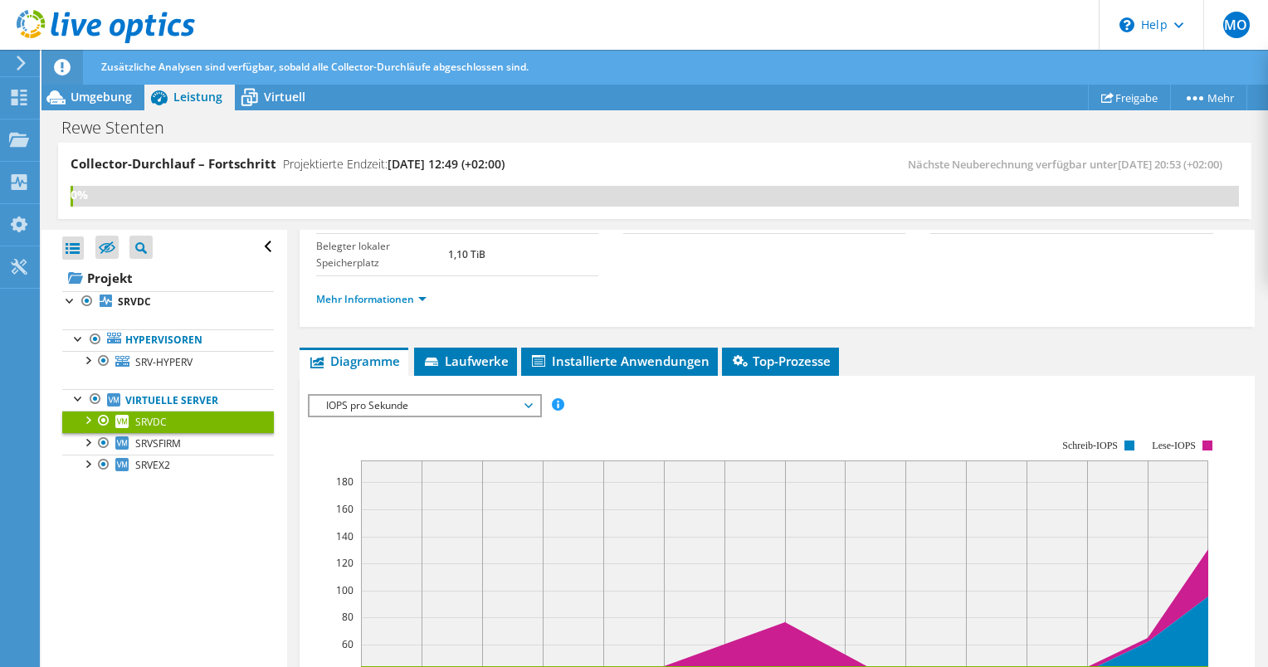
click at [370, 403] on span "IOPS pro Sekunde" at bounding box center [424, 406] width 213 height 20
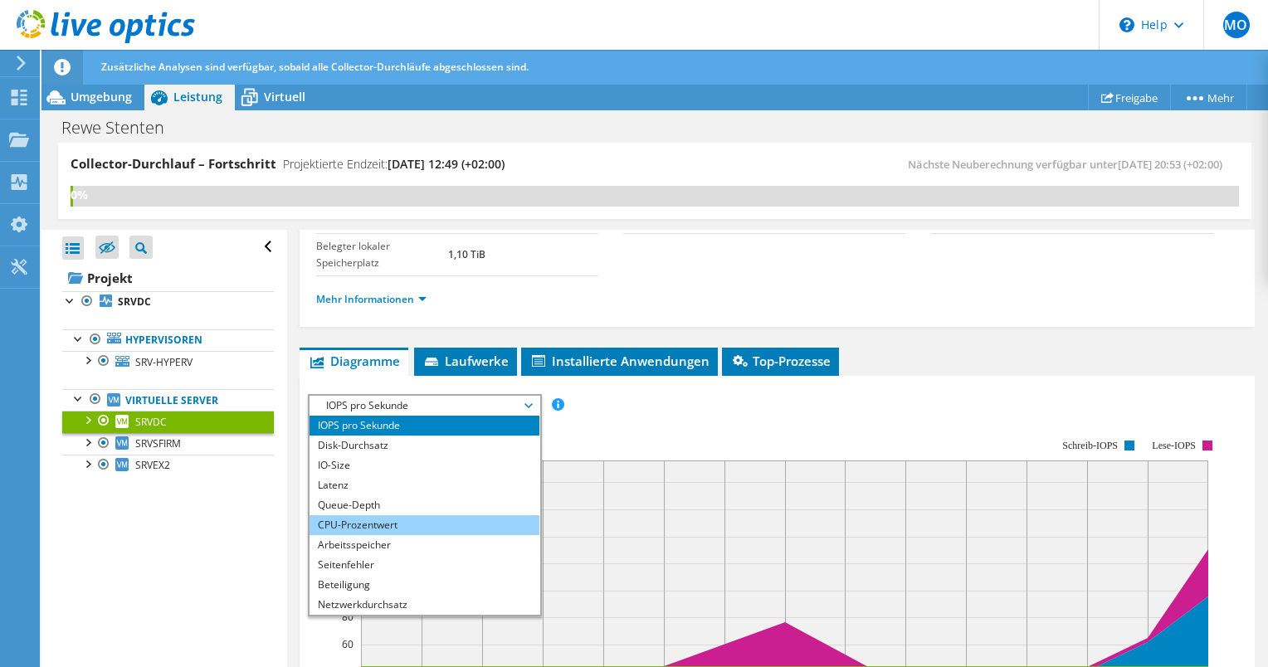
click at [387, 525] on li "CPU-Prozentwert" at bounding box center [425, 525] width 230 height 20
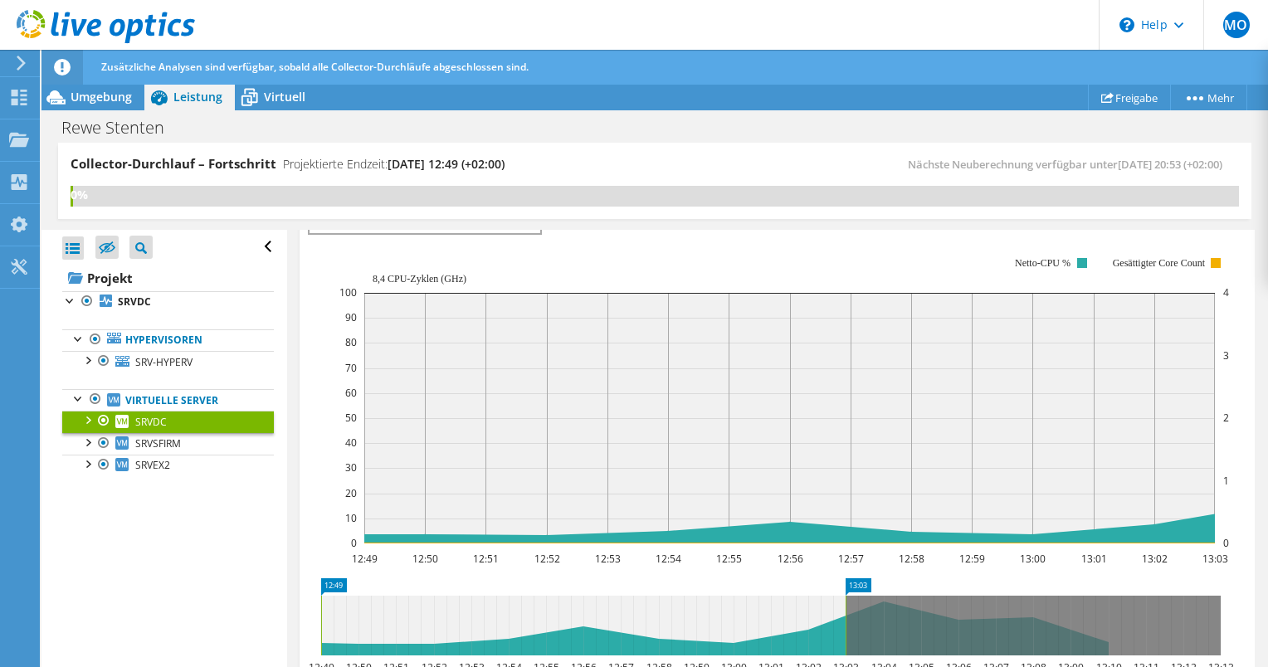
scroll to position [332, 0]
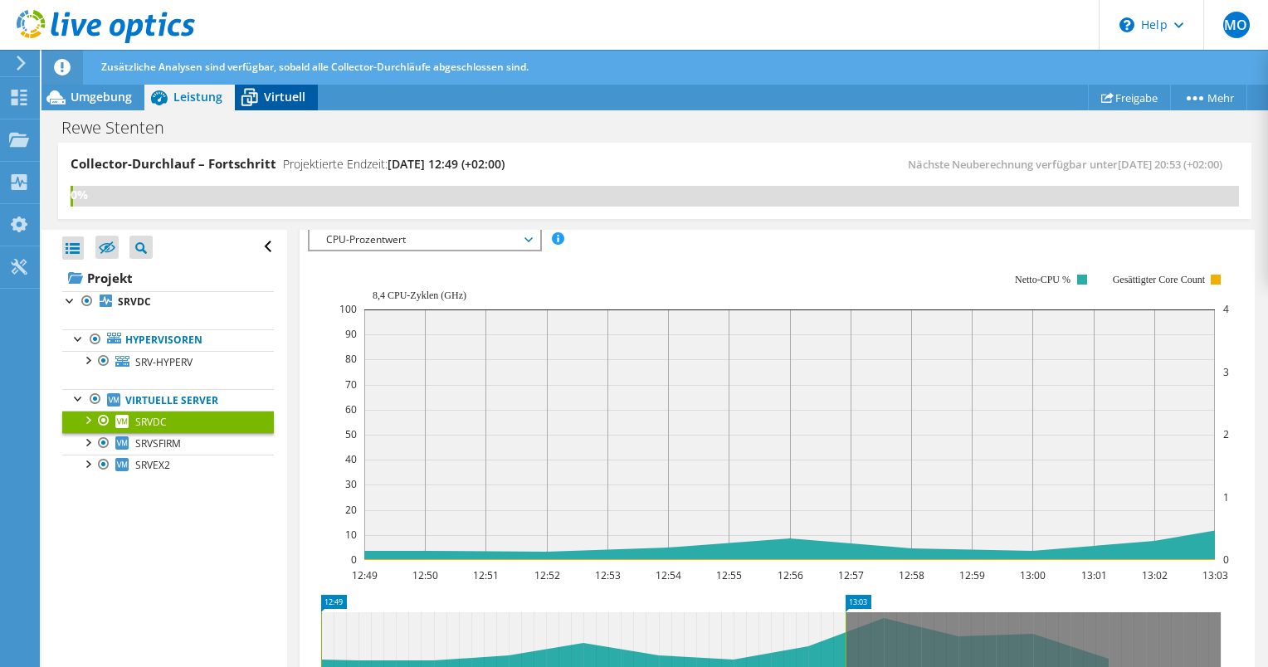
click at [283, 105] on div "Virtuell" at bounding box center [276, 97] width 83 height 27
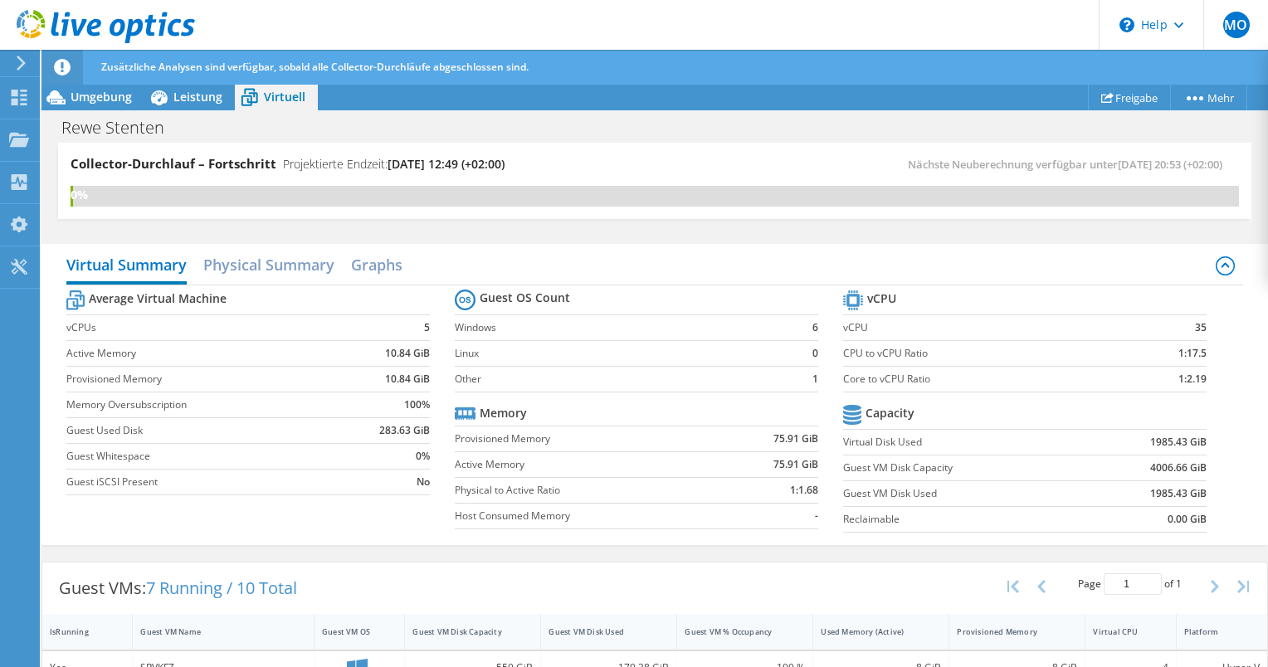
scroll to position [83, 0]
click at [187, 95] on span "Leistung" at bounding box center [197, 97] width 49 height 16
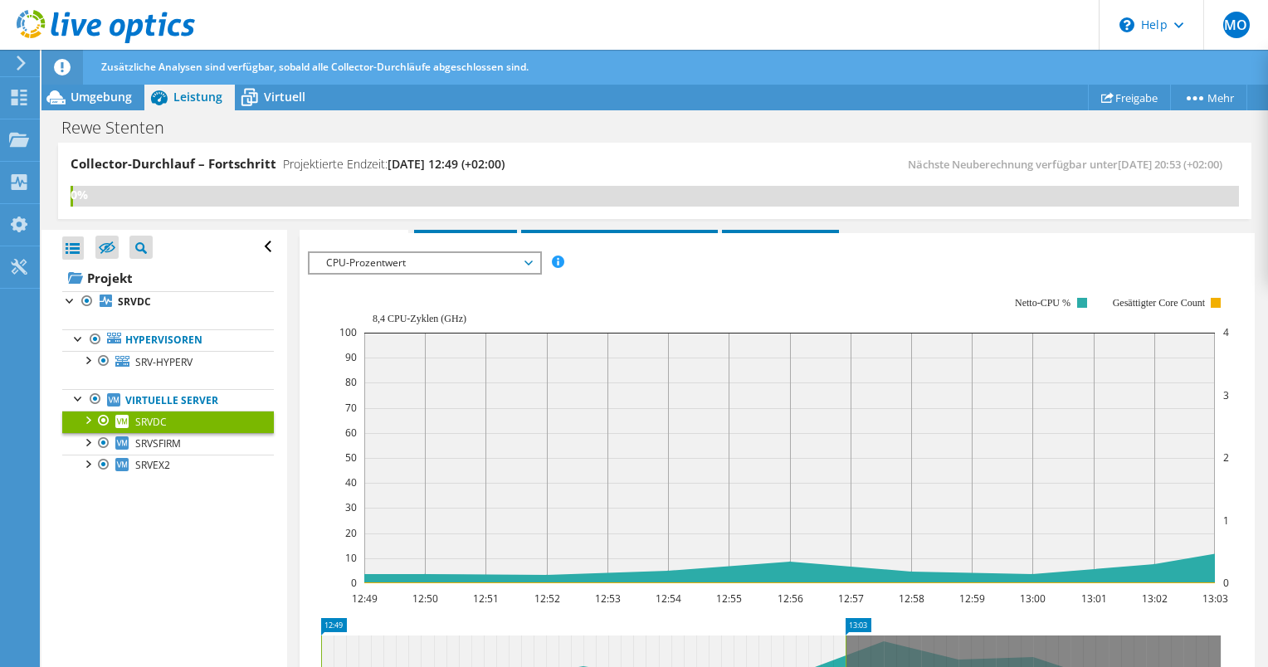
scroll to position [249, 0]
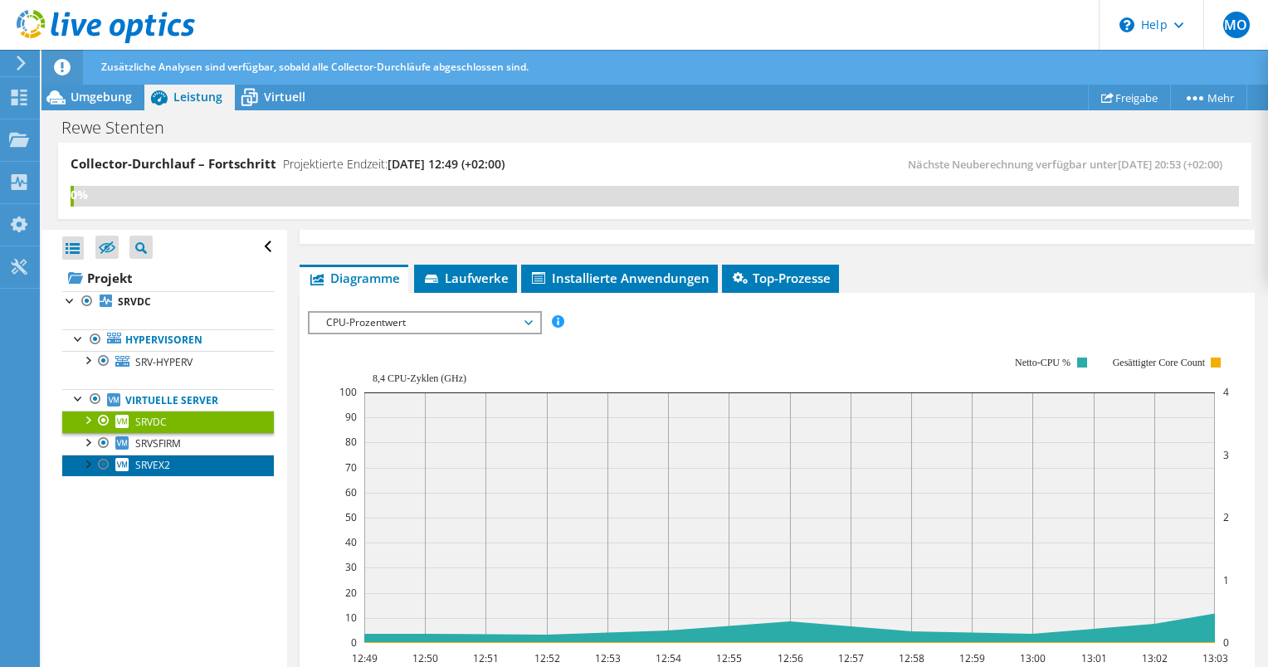
click at [213, 457] on link "SRVEX2" at bounding box center [168, 466] width 212 height 22
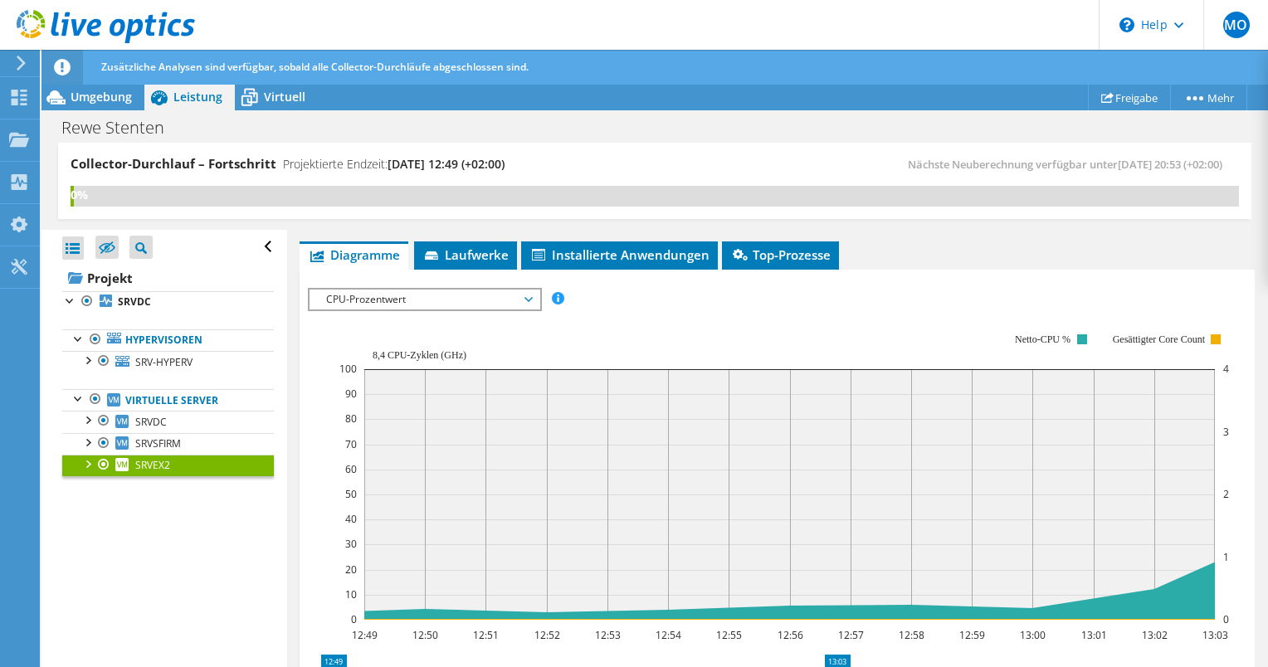
scroll to position [166, 0]
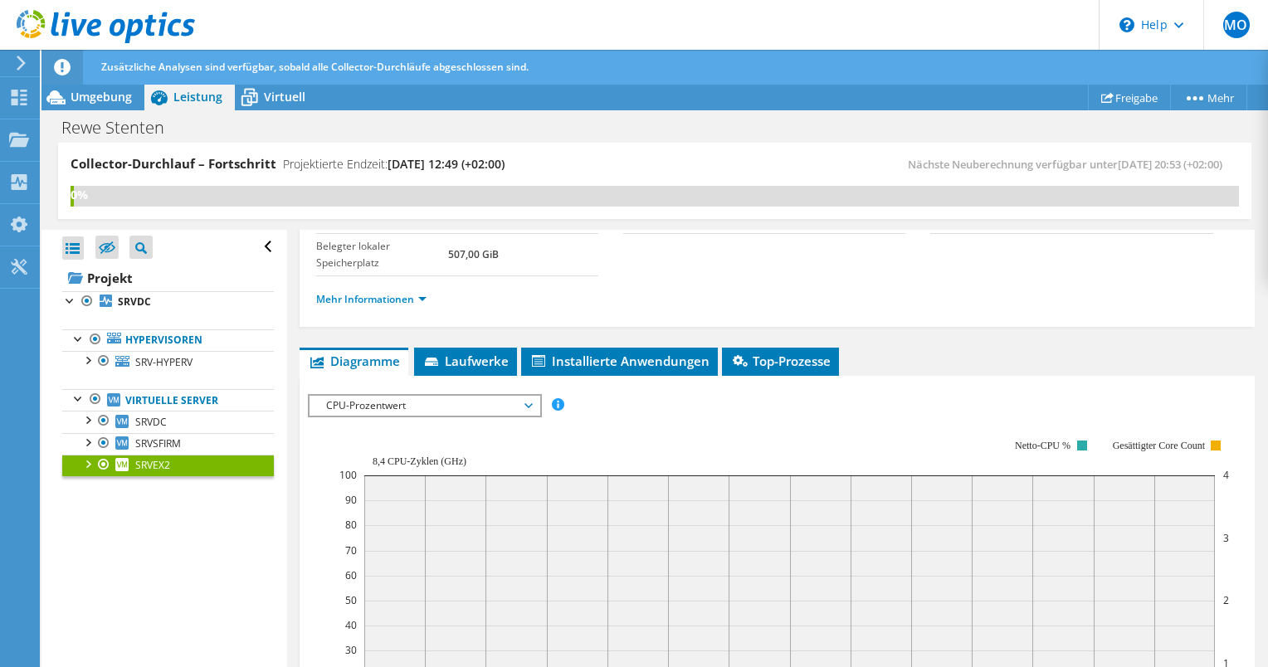
click at [467, 408] on span "CPU-Prozentwert" at bounding box center [424, 406] width 213 height 20
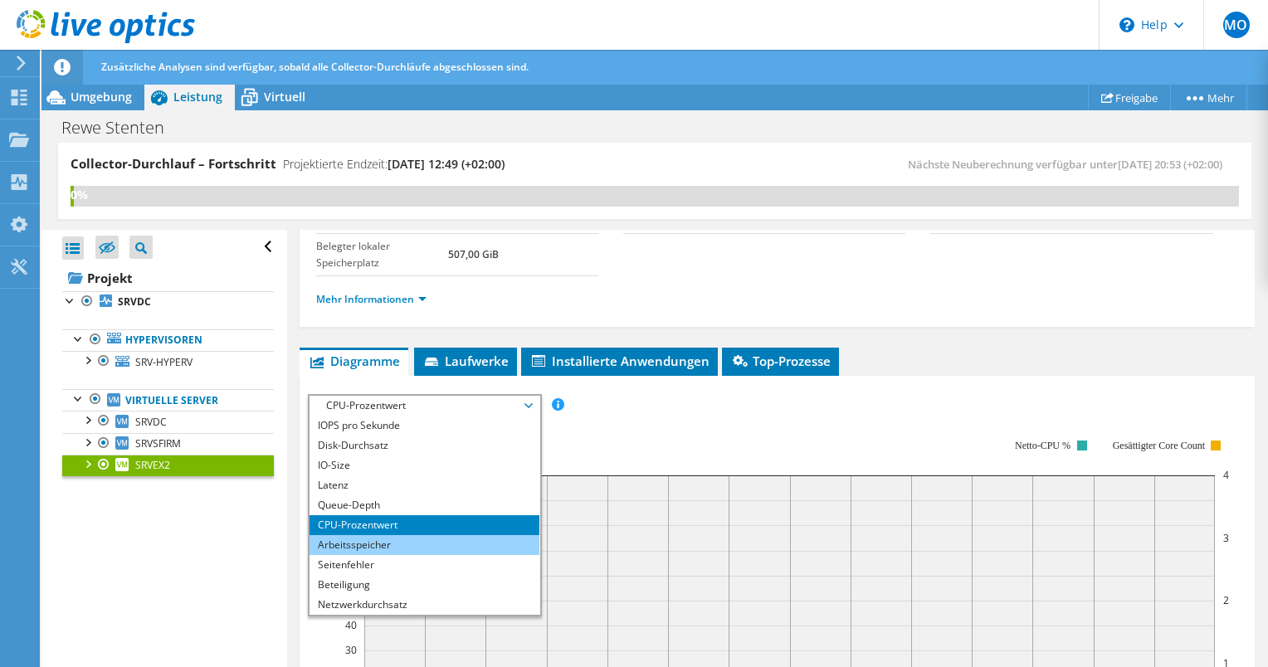
click at [455, 535] on li "Arbeitsspeicher" at bounding box center [425, 545] width 230 height 20
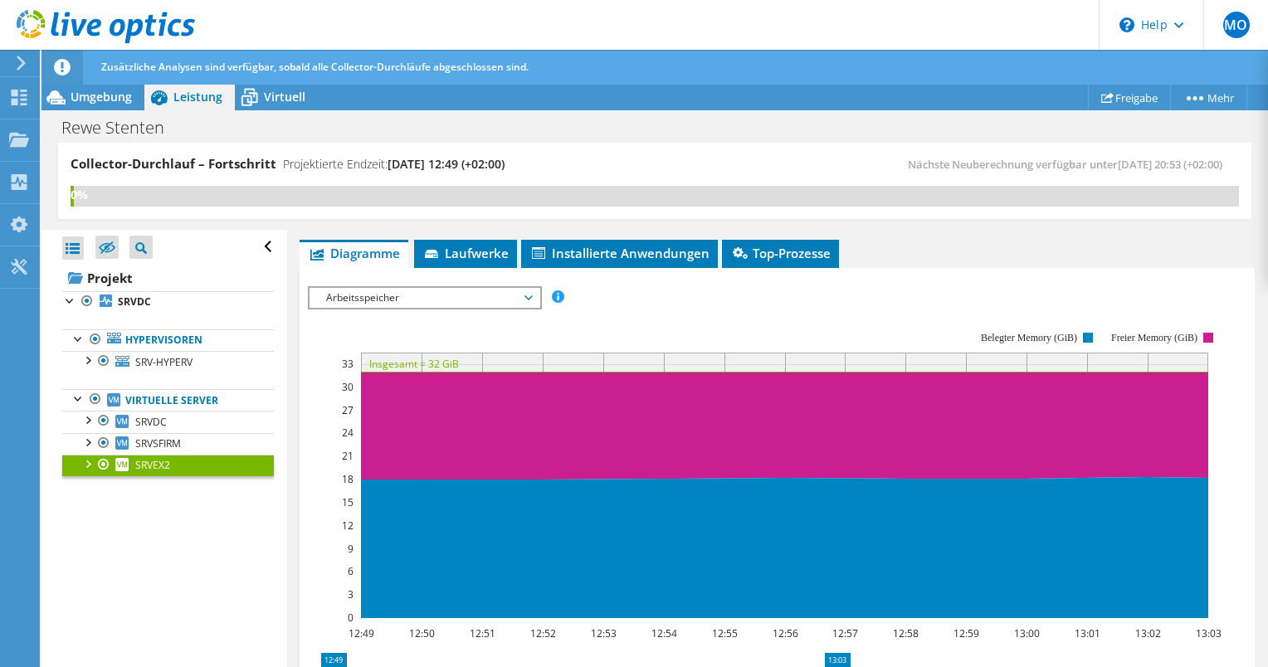
scroll to position [249, 0]
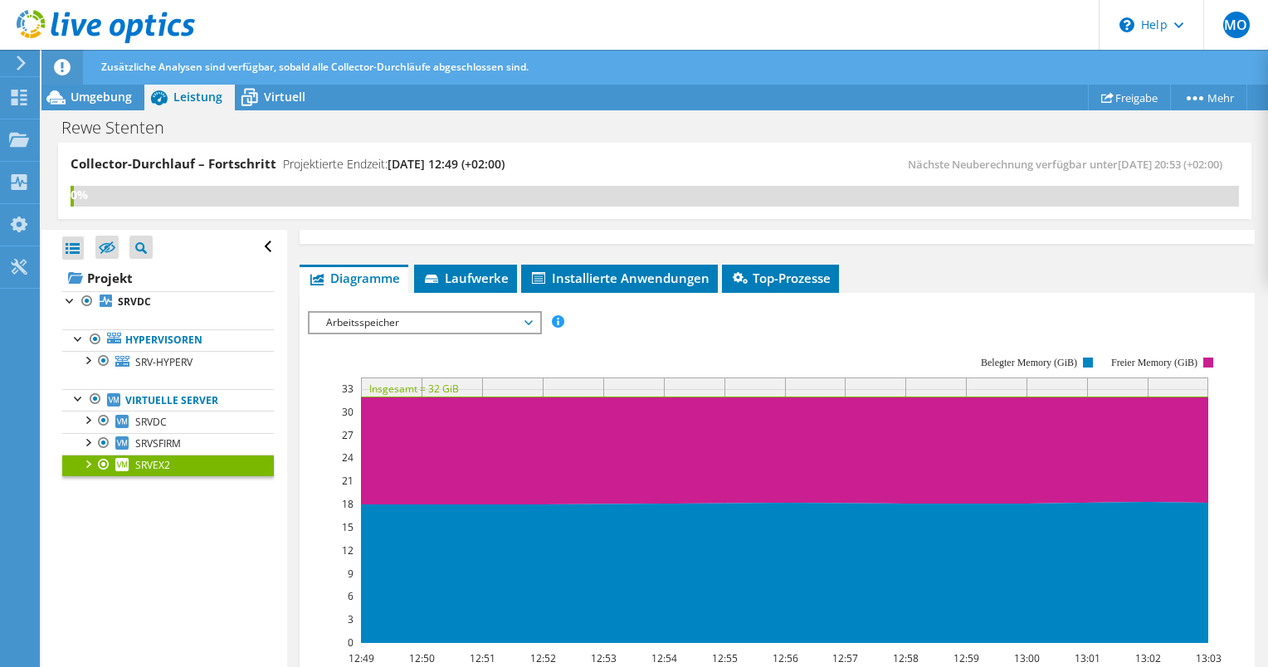
click at [398, 303] on div "IOPS pro Sekunde Disk-Durchsatz IO-Size Latenz Queue-Depth CPU-Prozentwert Arbe…" at bounding box center [777, 597] width 939 height 588
click at [398, 318] on span "Arbeitsspeicher" at bounding box center [424, 323] width 213 height 20
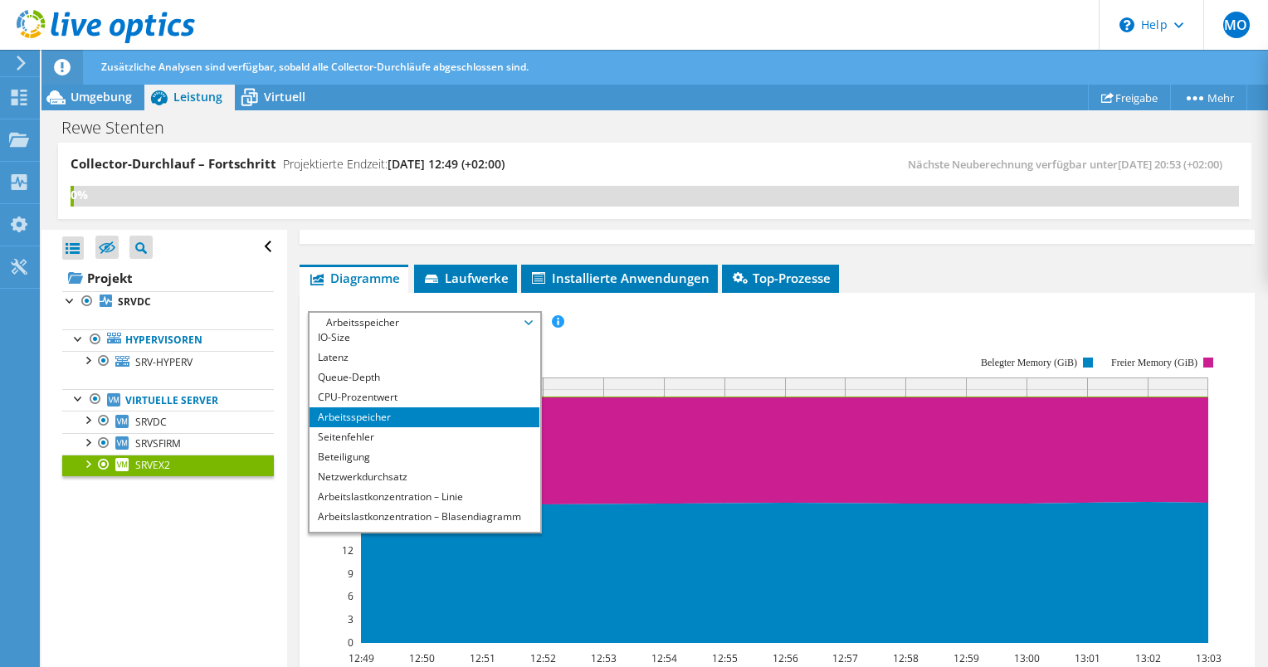
scroll to position [60, 0]
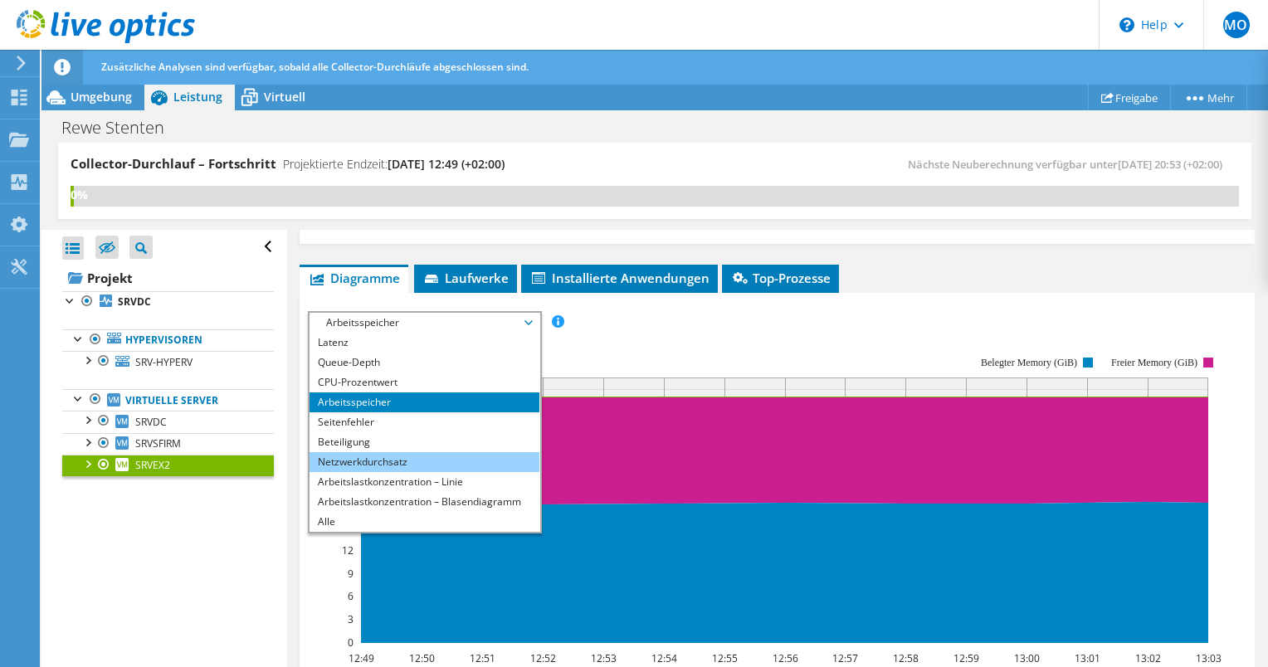
click at [407, 457] on li "Netzwerkdurchsatz" at bounding box center [425, 462] width 230 height 20
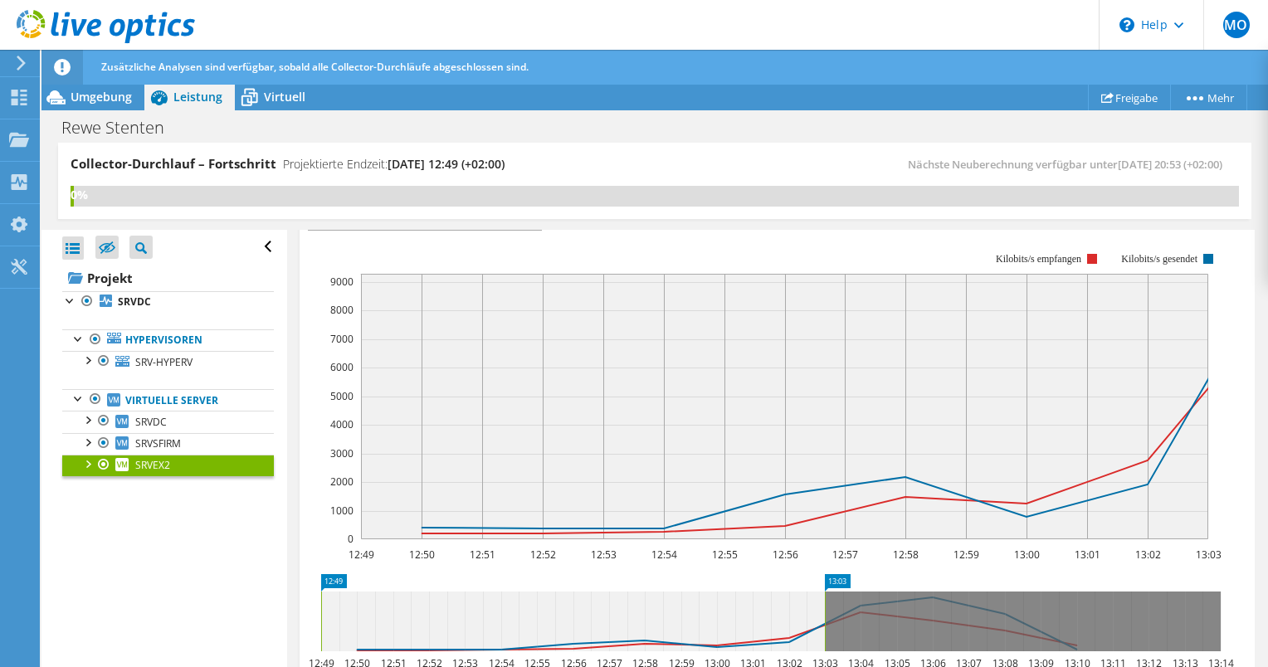
scroll to position [332, 0]
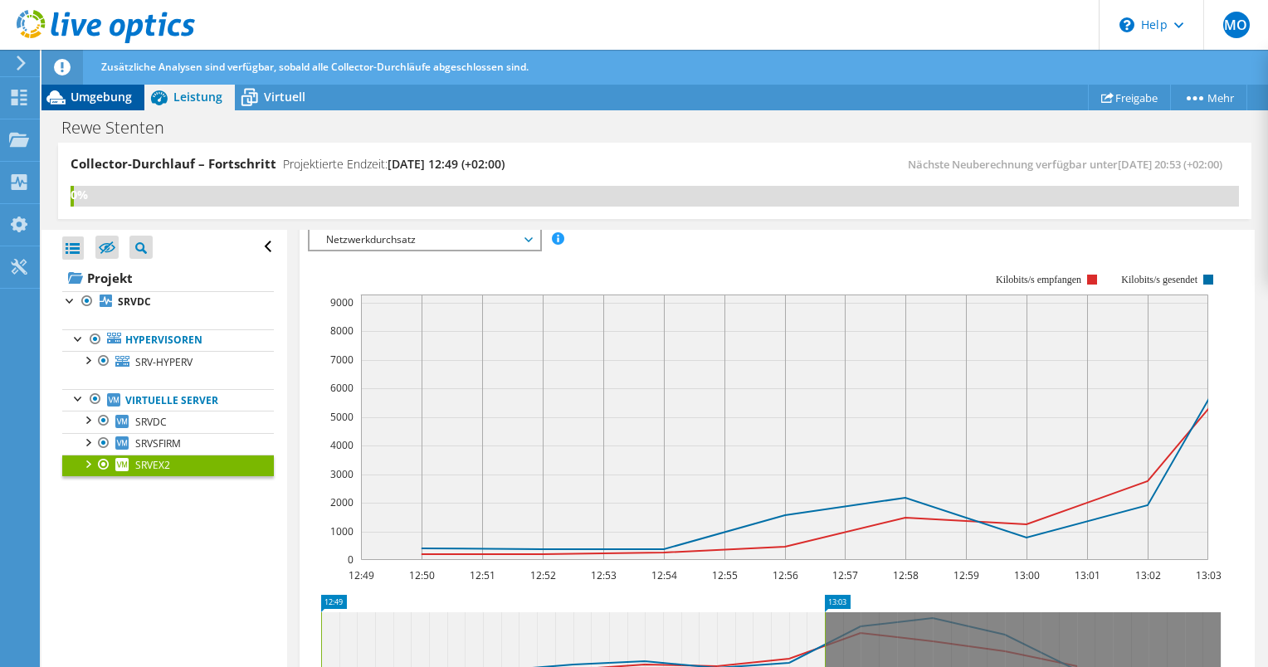
click at [119, 92] on span "Umgebung" at bounding box center [101, 97] width 61 height 16
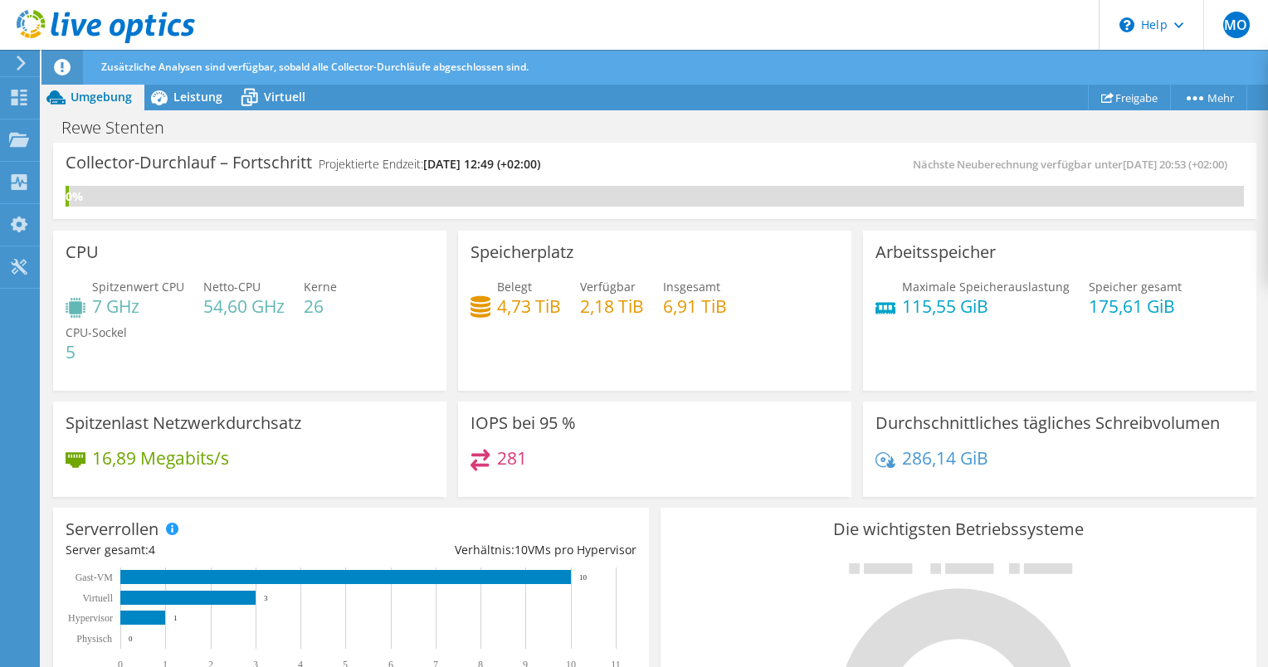
scroll to position [581, 0]
click at [502, 481] on div "281" at bounding box center [655, 467] width 369 height 36
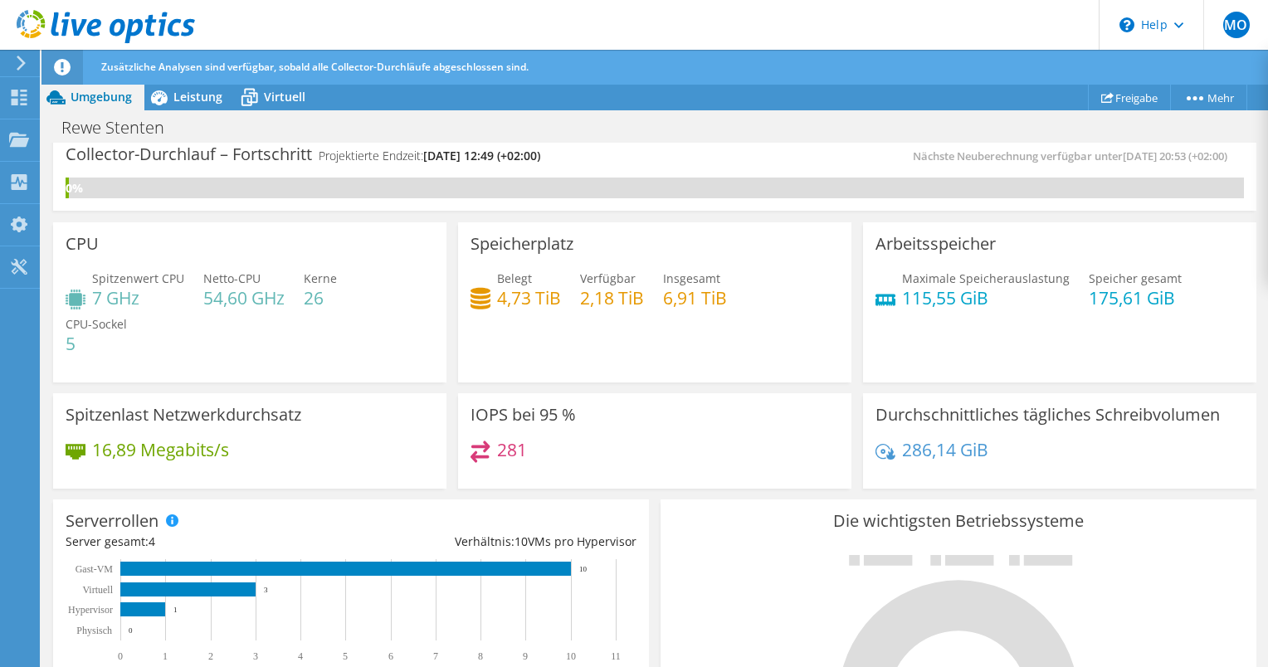
scroll to position [0, 0]
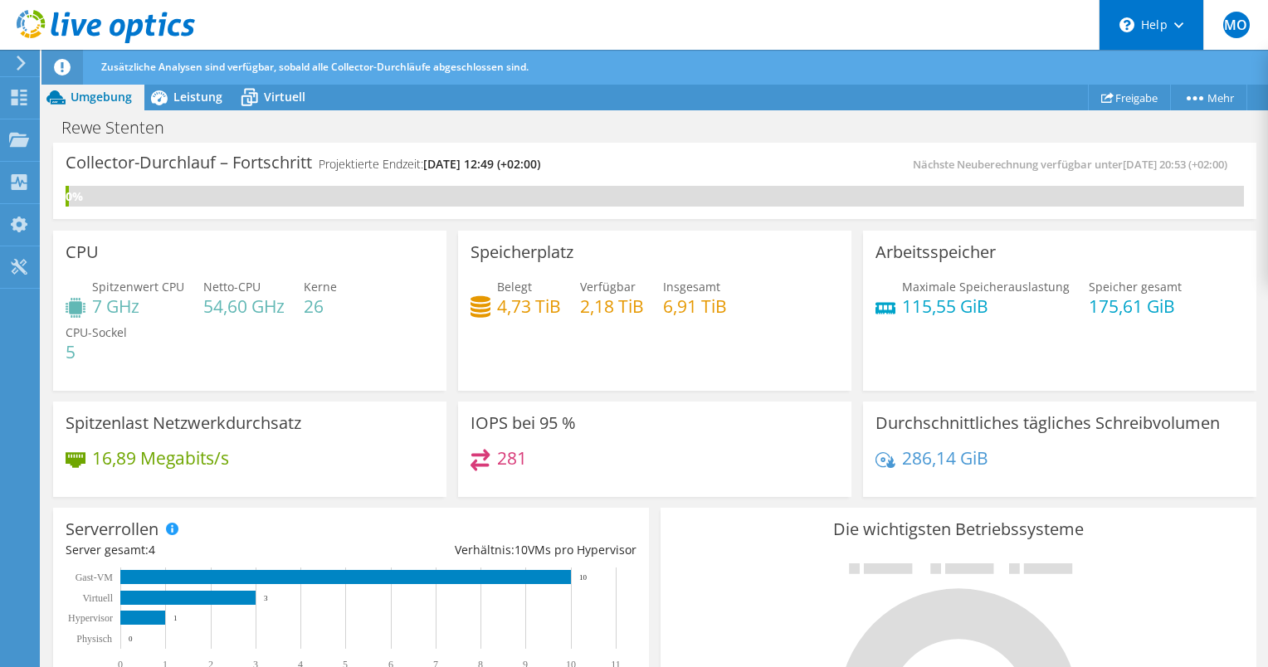
click at [1195, 7] on div "\n Help" at bounding box center [1151, 25] width 105 height 50
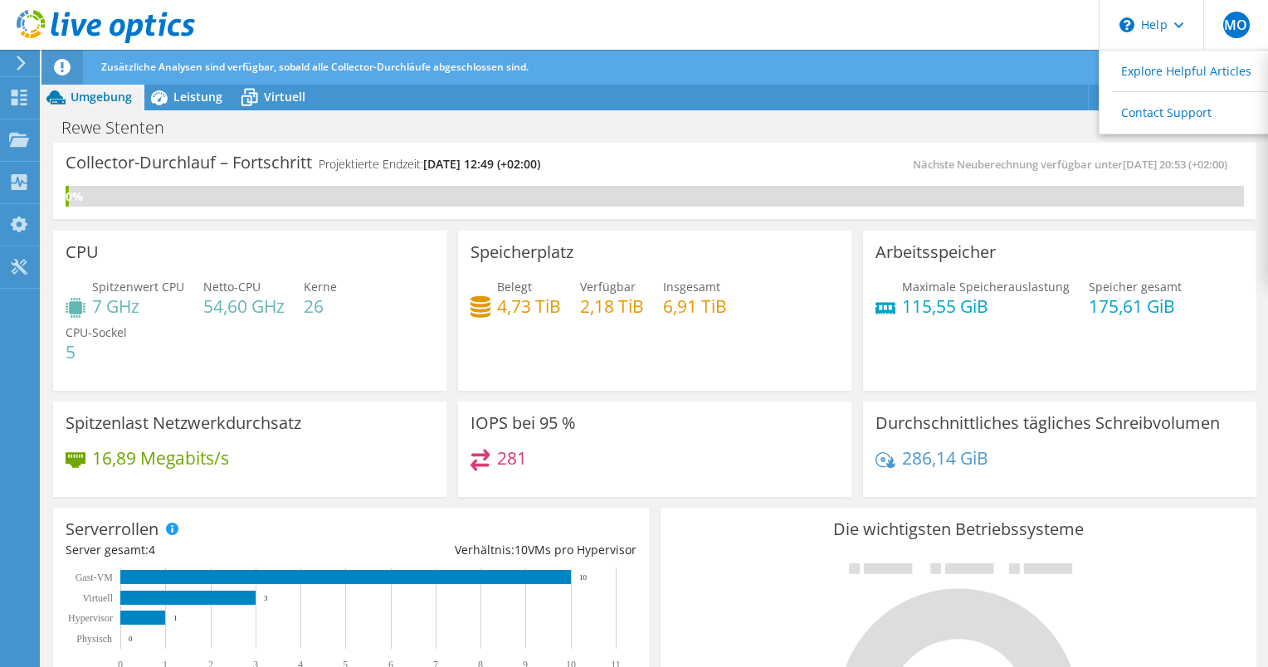
click at [751, 65] on div "Zusätzliche Analysen sind verfügbar, sobald alle Collector-Durchläufe abgeschlo…" at bounding box center [685, 67] width 1177 height 35
